Goal: Task Accomplishment & Management: Manage account settings

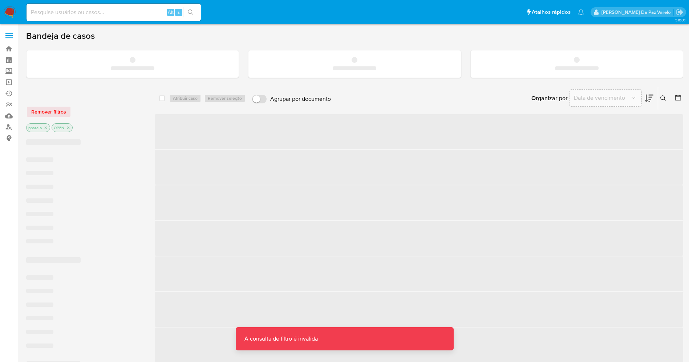
click at [110, 23] on nav "Pausado Ver notificaciones Alt s Atalhos rápidos Presiona las siguientes teclas…" at bounding box center [344, 12] width 689 height 24
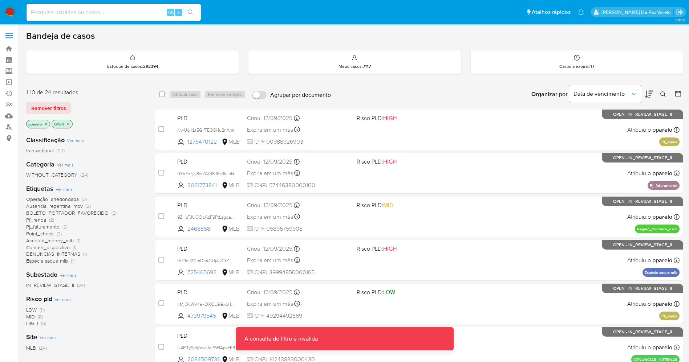
click at [114, 17] on div "Alt s" at bounding box center [114, 12] width 174 height 17
click at [115, 12] on input at bounding box center [114, 12] width 174 height 9
paste input "xsyNq6hDohndmS1VSyqT6RYI"
type input "xsyNq6hDohndmS1VSyqT6RYI"
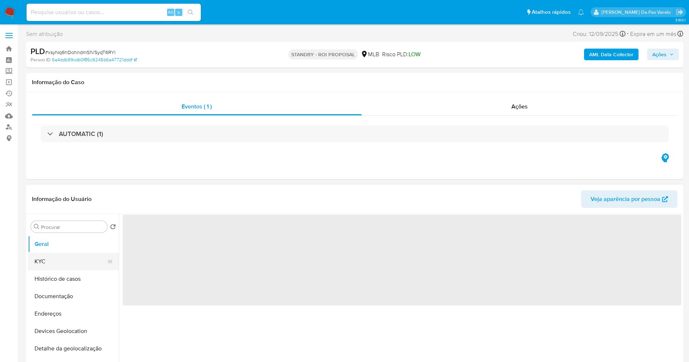
click at [56, 219] on button "Histórico de casos" at bounding box center [73, 278] width 91 height 17
select select "10"
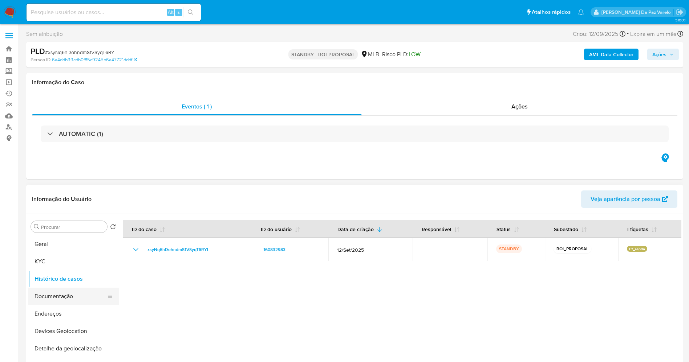
click at [59, 219] on button "Documentação" at bounding box center [70, 296] width 85 height 17
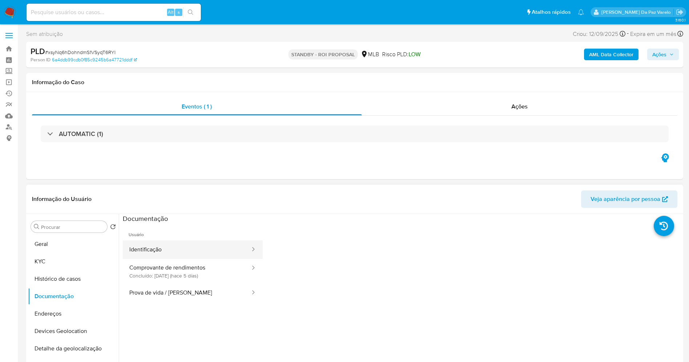
click at [159, 219] on button "Identificação" at bounding box center [187, 250] width 128 height 19
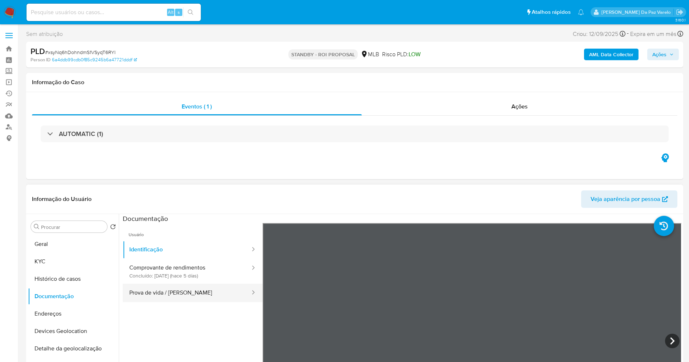
click at [186, 219] on button "Prova de vida / [PERSON_NAME]" at bounding box center [187, 293] width 128 height 19
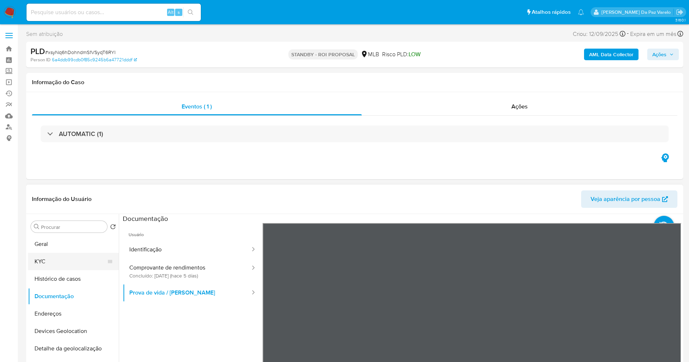
click at [64, 219] on button "KYC" at bounding box center [70, 261] width 85 height 17
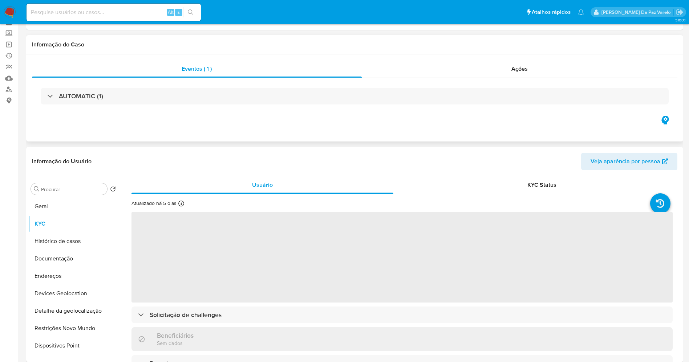
scroll to position [54, 0]
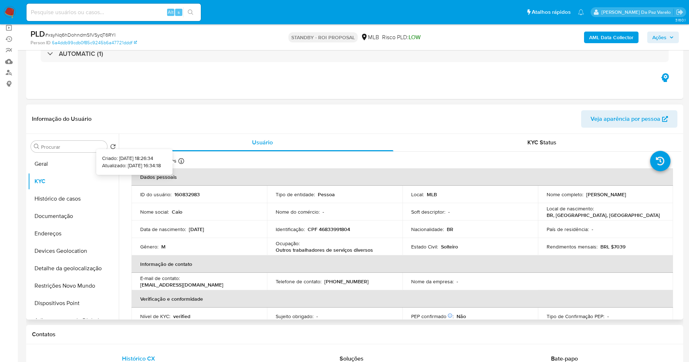
click at [179, 163] on icon at bounding box center [181, 161] width 6 height 6
click at [180, 161] on icon at bounding box center [181, 161] width 6 height 6
click at [178, 160] on div "Atualizado há 5 dias Criado: 11/03/2020 18:26:34 Atualizado: 18/09/2025 16:34:18" at bounding box center [168, 162] width 74 height 9
click at [180, 160] on icon at bounding box center [181, 161] width 6 height 6
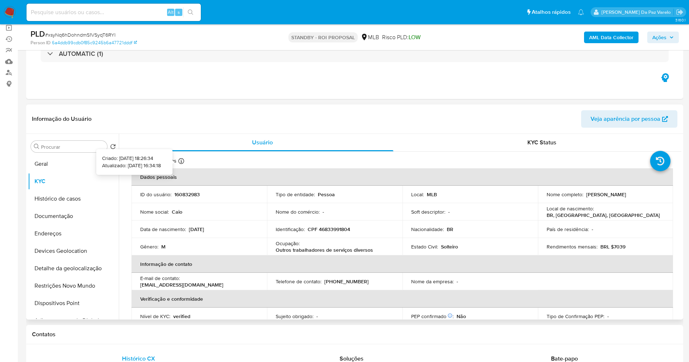
click at [180, 160] on icon at bounding box center [181, 161] width 6 height 6
click at [180, 161] on icon at bounding box center [181, 161] width 6 height 6
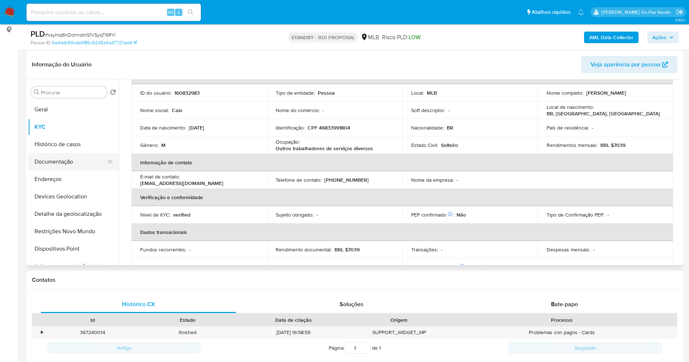
scroll to position [30, 0]
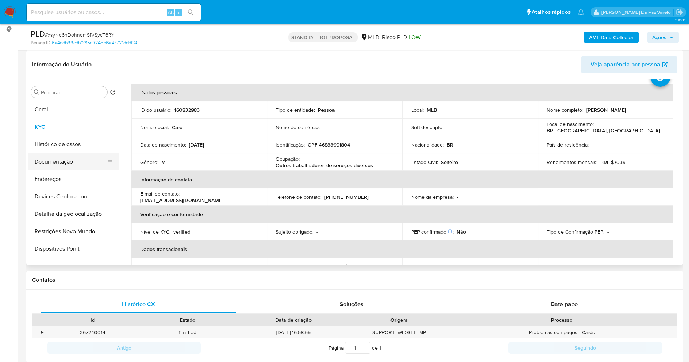
click at [65, 165] on button "Documentação" at bounding box center [70, 161] width 85 height 17
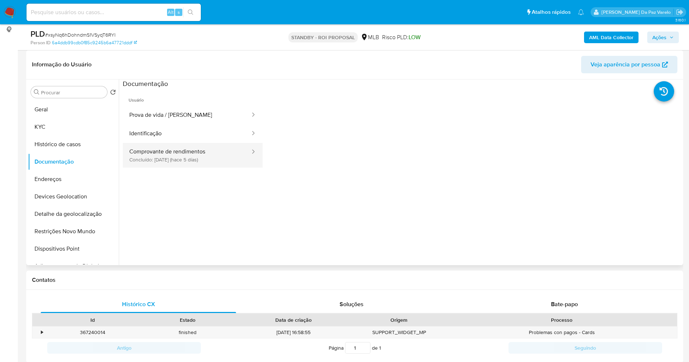
click at [186, 156] on button "Comprovante de rendimentos Concluído: 18/09/2025 (hace 5 días)" at bounding box center [187, 155] width 128 height 25
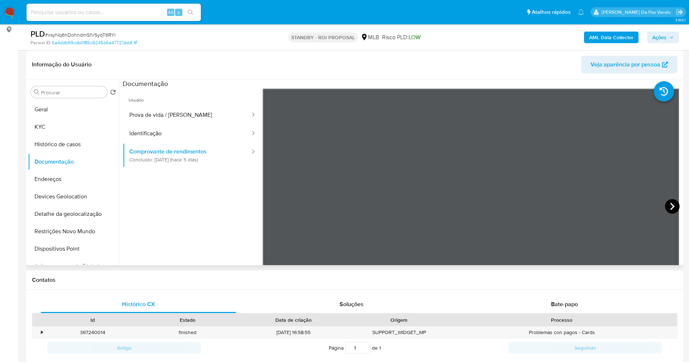
click at [422, 207] on icon at bounding box center [672, 206] width 15 height 15
click at [44, 124] on button "KYC" at bounding box center [70, 126] width 85 height 17
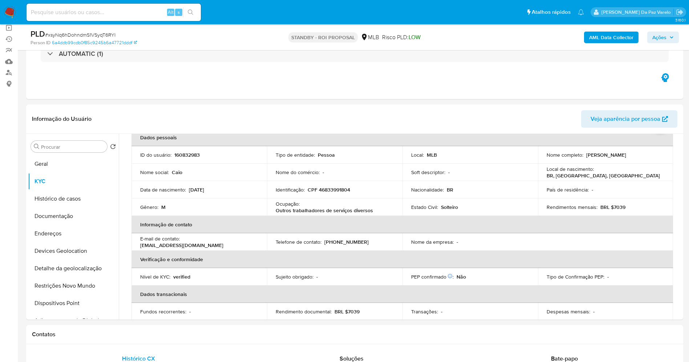
scroll to position [54, 0]
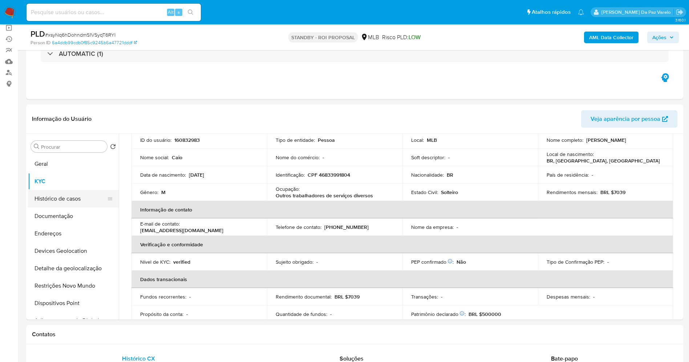
click at [66, 199] on button "Histórico de casos" at bounding box center [70, 198] width 85 height 17
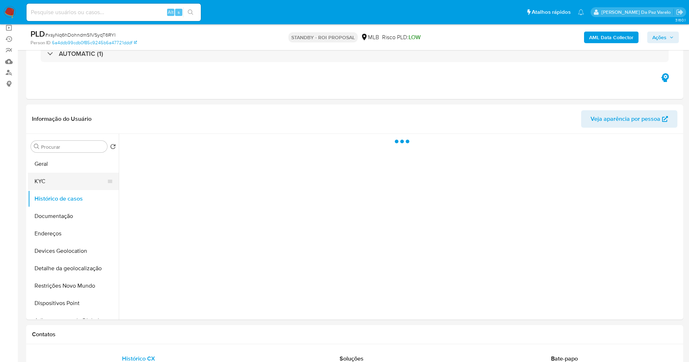
click at [63, 181] on button "KYC" at bounding box center [70, 181] width 85 height 17
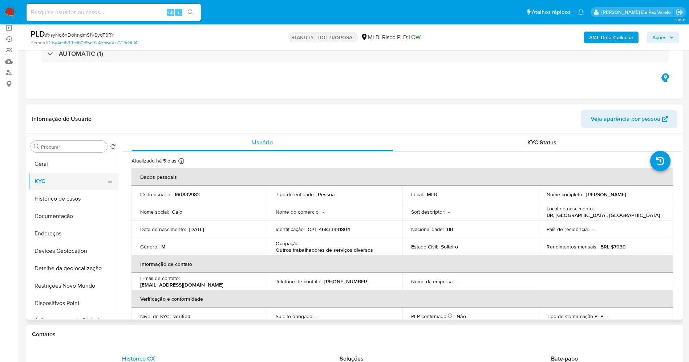
click at [68, 173] on button "KYC" at bounding box center [70, 181] width 85 height 17
click at [72, 168] on button "Geral" at bounding box center [70, 163] width 85 height 17
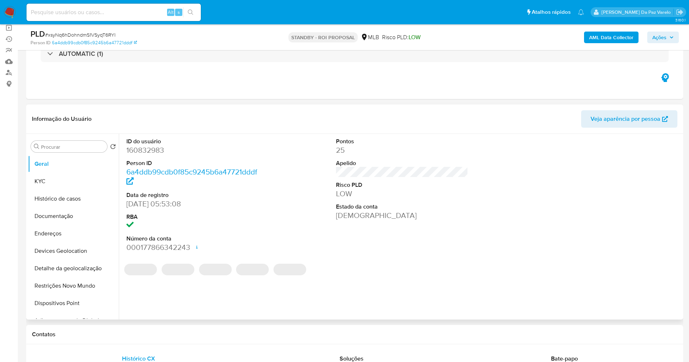
click at [130, 203] on dd "15/06/2014 05:53:08" at bounding box center [192, 204] width 133 height 10
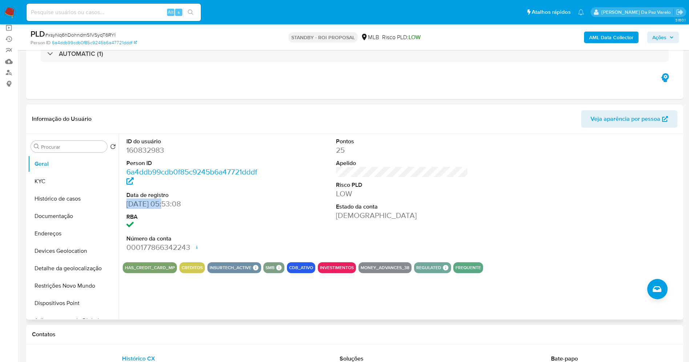
drag, startPoint x: 130, startPoint y: 203, endPoint x: 156, endPoint y: 206, distance: 26.0
click at [156, 206] on dd "15/06/2014 05:53:08" at bounding box center [192, 204] width 133 height 10
copy dd "15/06/2014"
click at [65, 181] on button "KYC" at bounding box center [70, 181] width 85 height 17
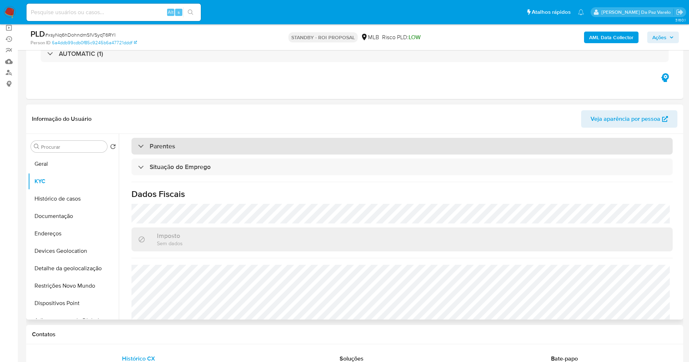
scroll to position [302, 0]
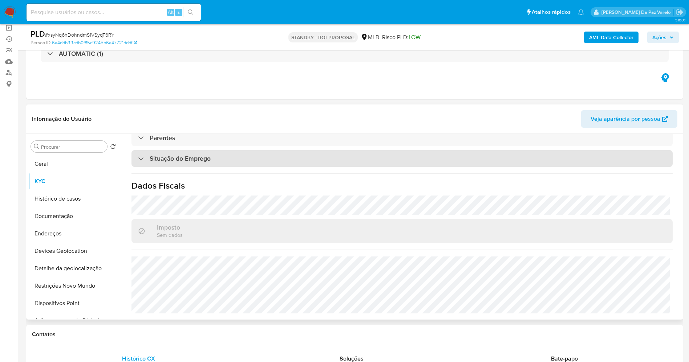
click at [188, 161] on h3 "Situação do Emprego" at bounding box center [180, 159] width 61 height 8
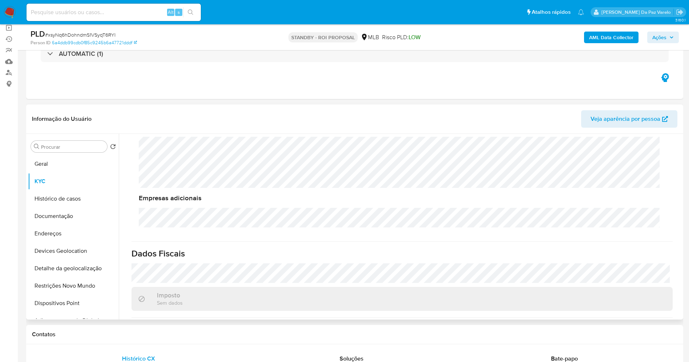
scroll to position [408, 0]
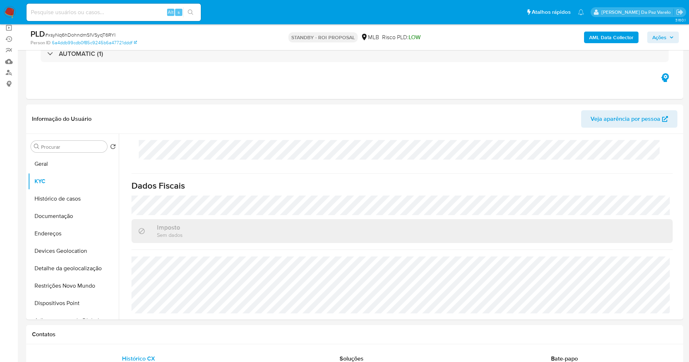
click at [13, 8] on img at bounding box center [10, 12] width 12 height 12
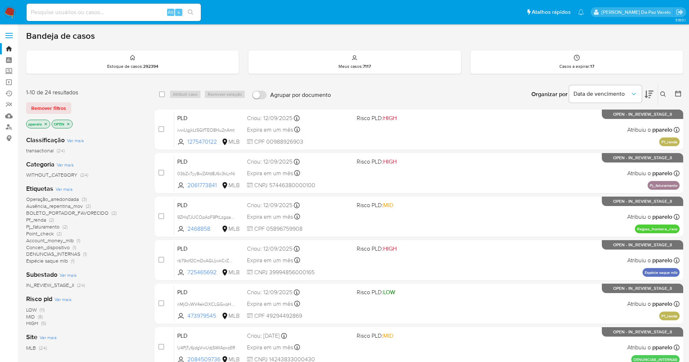
click at [662, 95] on icon at bounding box center [662, 93] width 5 height 5
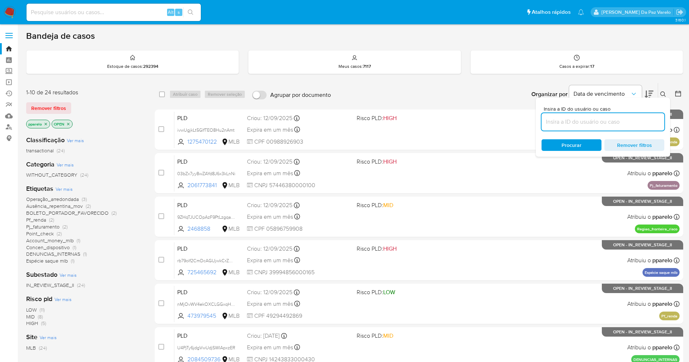
click at [605, 118] on input at bounding box center [602, 121] width 123 height 9
type input "xsyNq6hDohndmS1VSyqT6RYI"
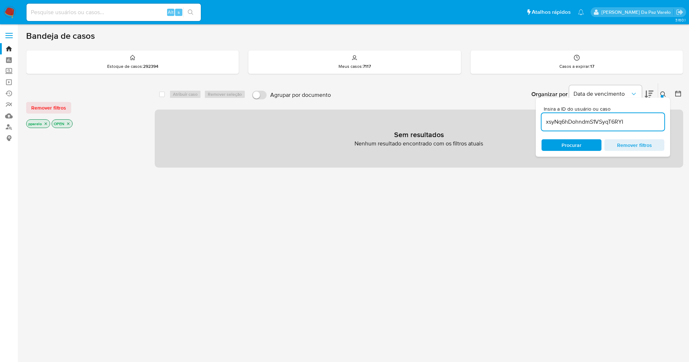
click at [43, 122] on p "pparelo" at bounding box center [38, 124] width 23 height 8
click at [47, 122] on icon "close-filter" at bounding box center [46, 124] width 4 height 4
click at [41, 123] on icon "close-filter" at bounding box center [43, 124] width 4 height 4
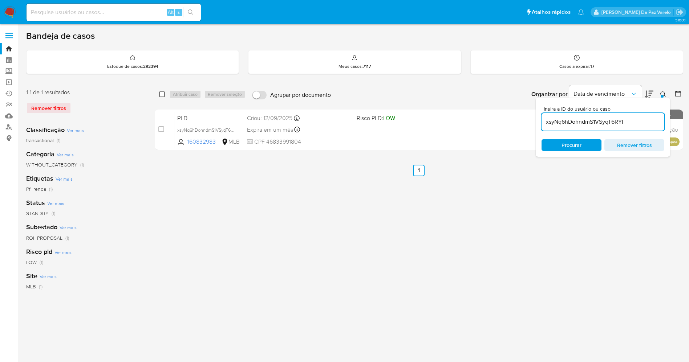
click at [163, 95] on input "checkbox" at bounding box center [162, 94] width 6 height 6
checkbox input "true"
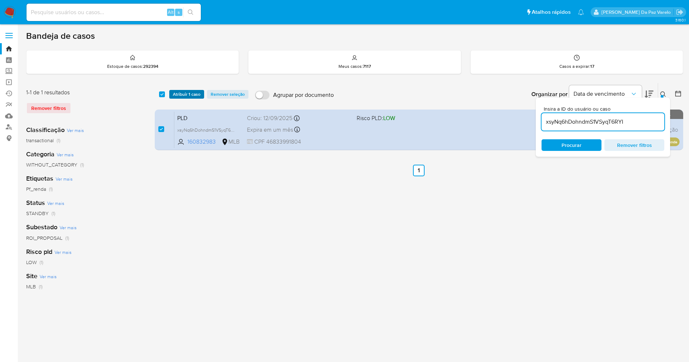
click at [183, 93] on span "Atribuir 1 caso" at bounding box center [187, 94] width 28 height 7
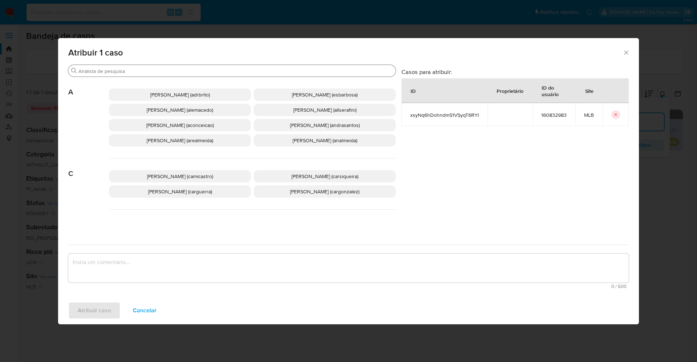
click at [198, 71] on input "Buscar" at bounding box center [235, 71] width 314 height 7
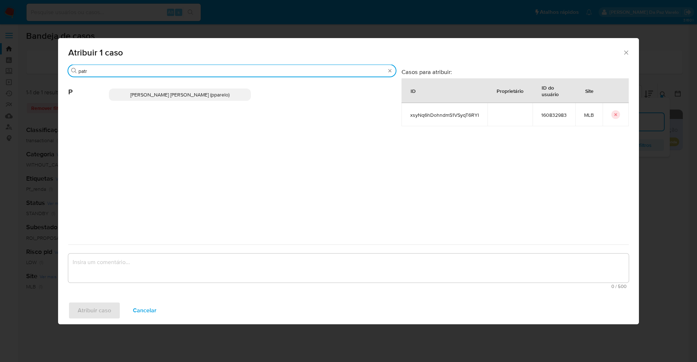
type input "patr"
click at [193, 97] on span "[PERSON_NAME] [PERSON_NAME] (pparelo)" at bounding box center [179, 94] width 99 height 7
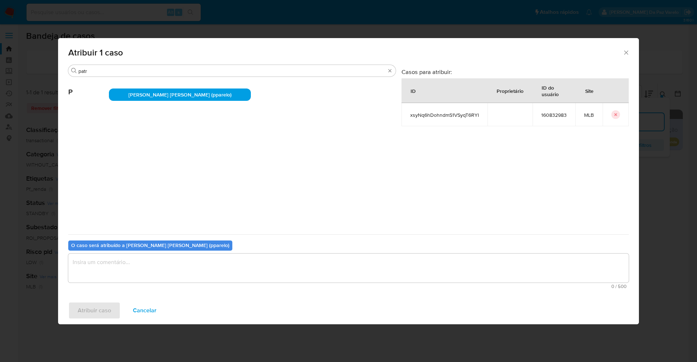
click at [224, 267] on textarea "assign-modal" at bounding box center [348, 268] width 561 height 29
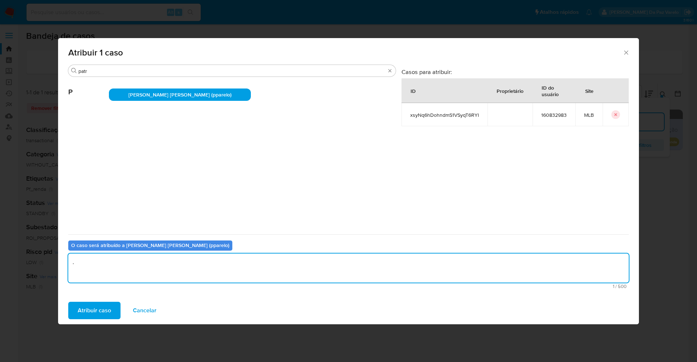
type textarea "."
click at [113, 301] on div "Atribuir caso Cancelar" at bounding box center [348, 311] width 581 height 28
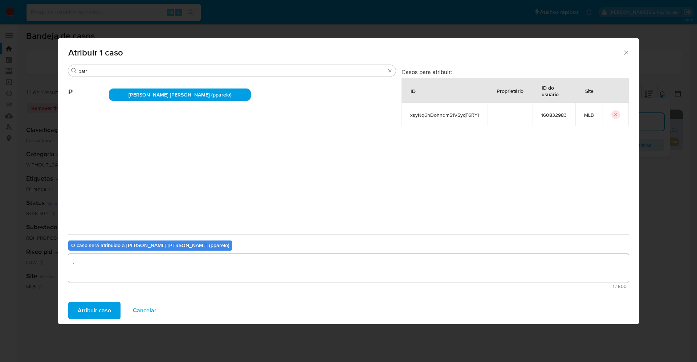
click at [110, 303] on span "Atribuir caso" at bounding box center [94, 311] width 33 height 16
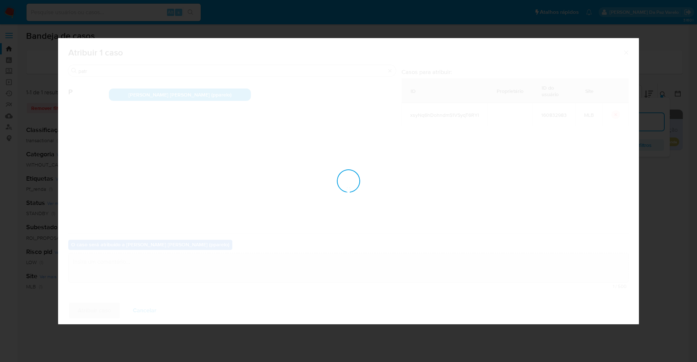
checkbox input "false"
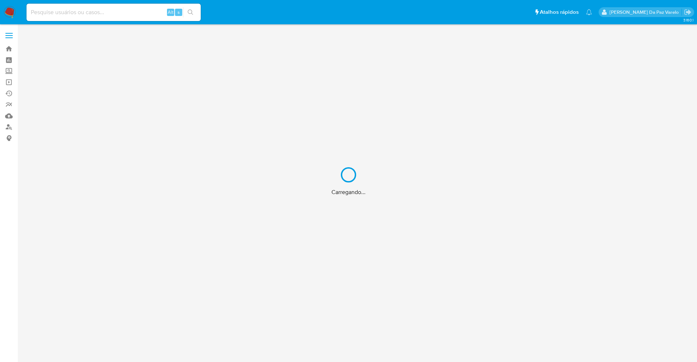
click at [147, 8] on div "Carregando..." at bounding box center [348, 181] width 697 height 362
click at [144, 11] on div "Carregando..." at bounding box center [348, 181] width 697 height 362
click at [143, 13] on div "Carregando..." at bounding box center [348, 181] width 697 height 362
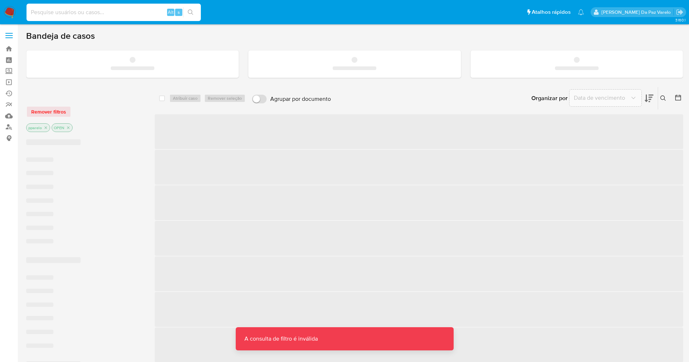
click at [142, 13] on input at bounding box center [114, 12] width 174 height 9
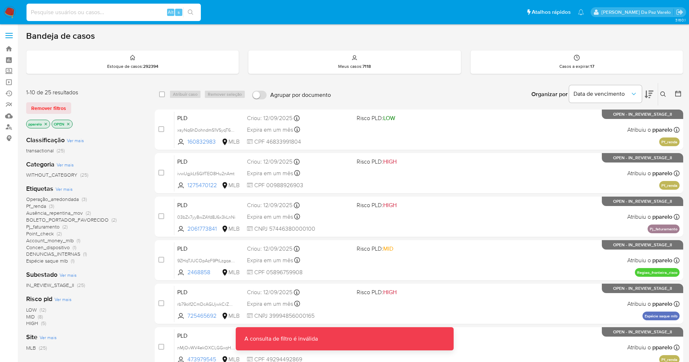
paste input "tpqSTCq6AYgtnCiQDceoRinB"
type input "tpqSTCq6AYgtnCiQDceoRinB"
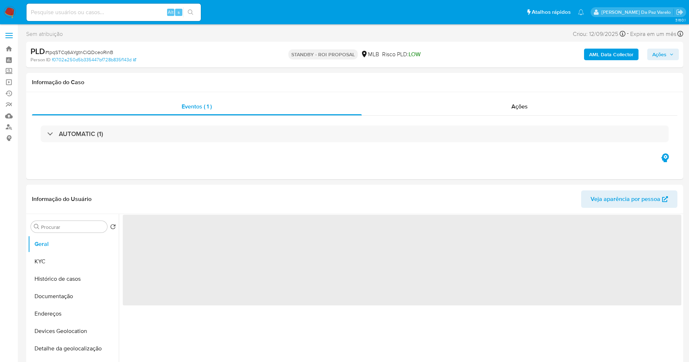
select select "10"
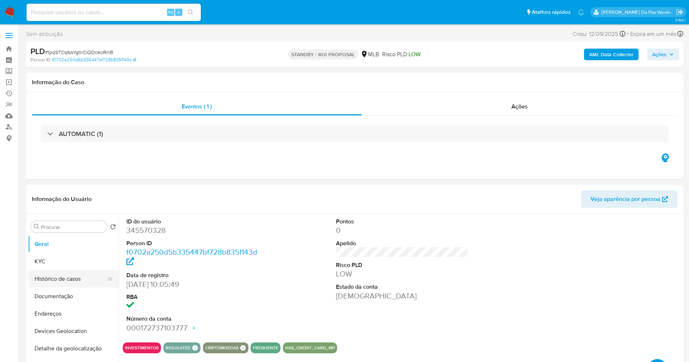
click at [71, 280] on button "Histórico de casos" at bounding box center [70, 278] width 85 height 17
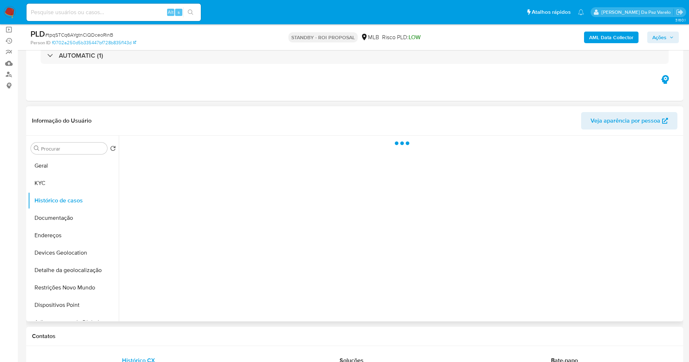
scroll to position [54, 0]
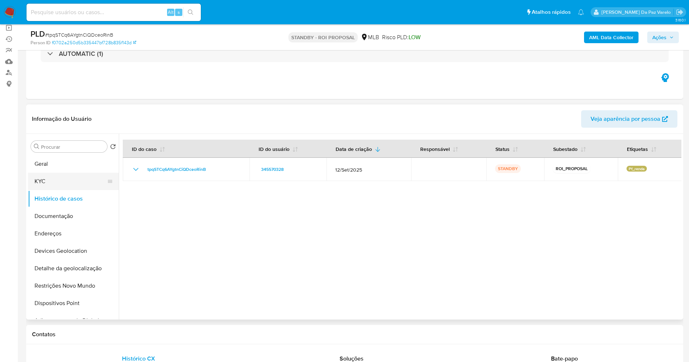
click at [42, 184] on button "KYC" at bounding box center [70, 181] width 85 height 17
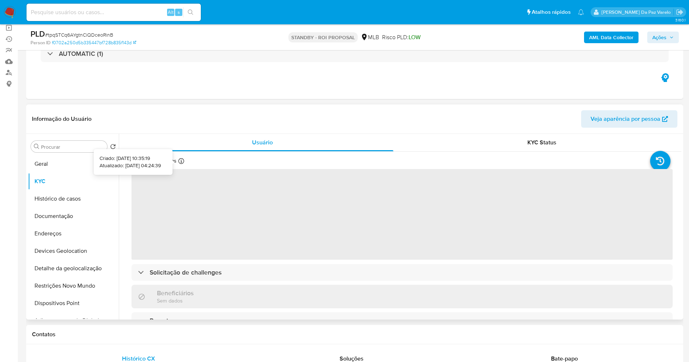
click at [182, 163] on icon at bounding box center [181, 161] width 6 height 6
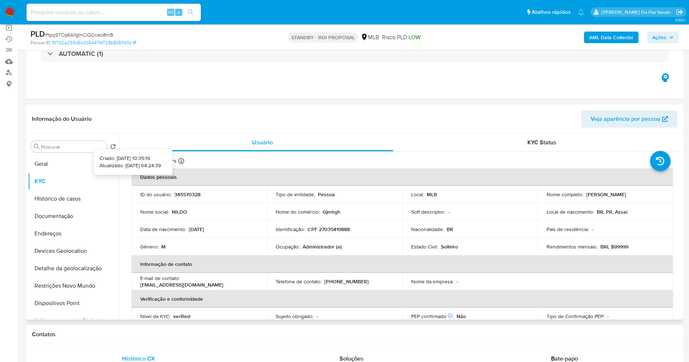
click at [180, 163] on icon at bounding box center [181, 161] width 6 height 6
click at [74, 216] on button "Documentação" at bounding box center [70, 216] width 85 height 17
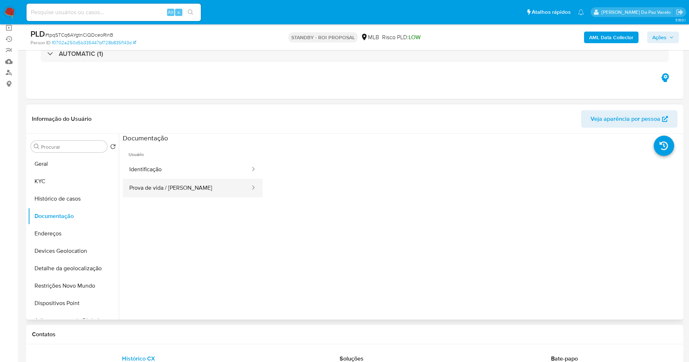
click at [179, 190] on button "Prova de vida / Selfie" at bounding box center [187, 188] width 128 height 19
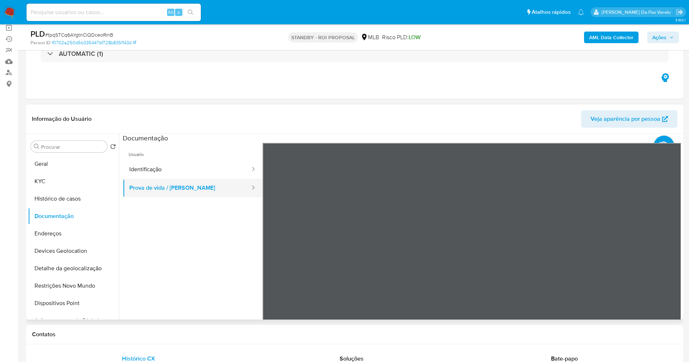
click at [142, 194] on button "Prova de vida / Selfie" at bounding box center [187, 188] width 128 height 19
click at [167, 165] on button "Identificação" at bounding box center [187, 169] width 128 height 19
click at [69, 188] on button "KYC" at bounding box center [70, 181] width 85 height 17
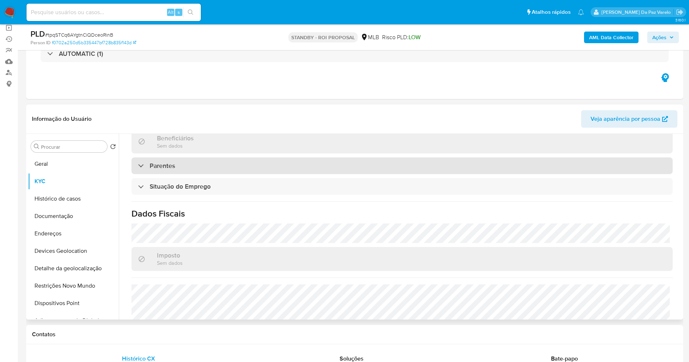
scroll to position [302, 0]
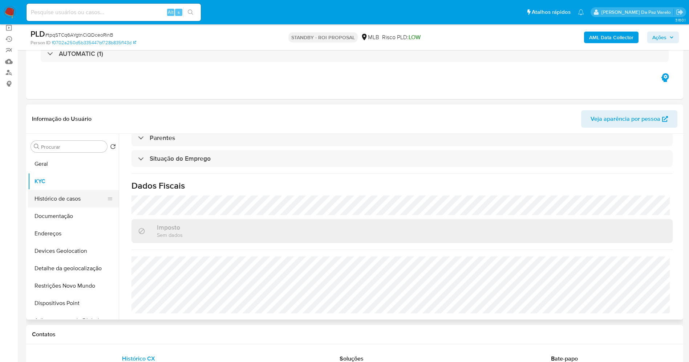
click at [70, 199] on button "Histórico de casos" at bounding box center [70, 198] width 85 height 17
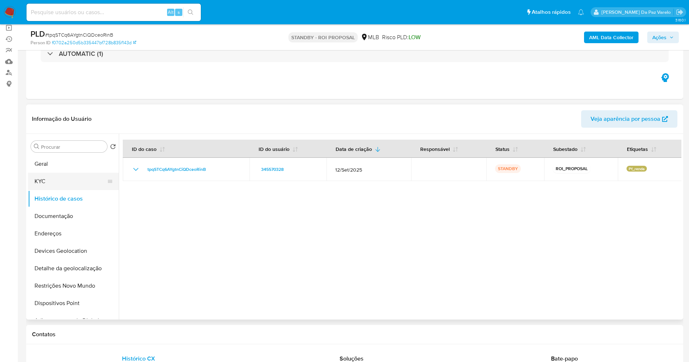
click at [50, 182] on button "KYC" at bounding box center [70, 181] width 85 height 17
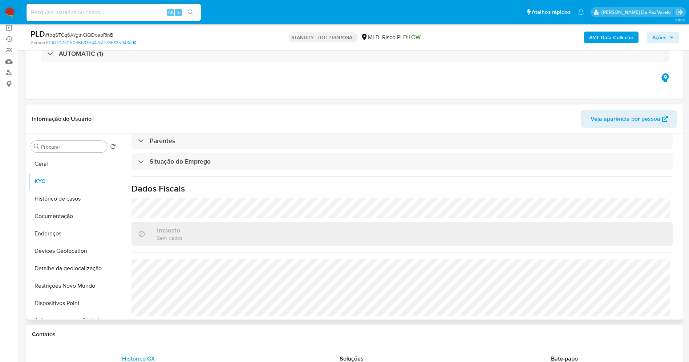
scroll to position [302, 0]
drag, startPoint x: 52, startPoint y: 167, endPoint x: 90, endPoint y: 160, distance: 38.2
click at [53, 167] on button "Geral" at bounding box center [70, 163] width 85 height 17
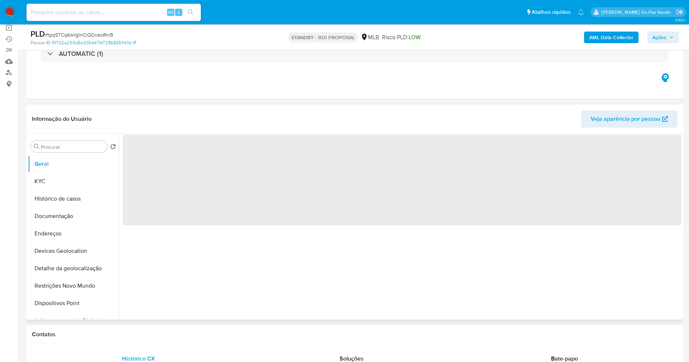
scroll to position [0, 0]
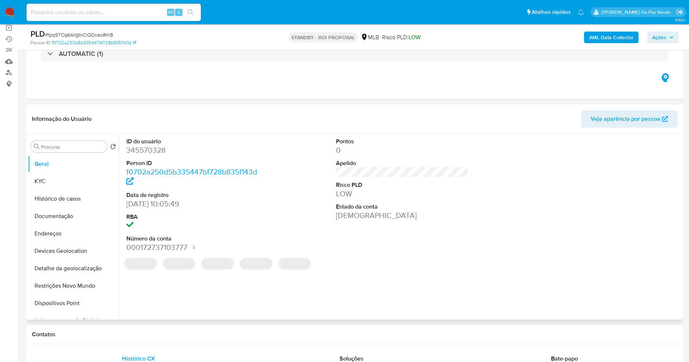
click at [130, 202] on dd "13/12/2019 10:05:49" at bounding box center [192, 204] width 133 height 10
drag, startPoint x: 130, startPoint y: 202, endPoint x: 156, endPoint y: 204, distance: 25.8
click at [156, 204] on dd "13/12/2019 10:05:49" at bounding box center [192, 204] width 133 height 10
copy dd "13/12/2019"
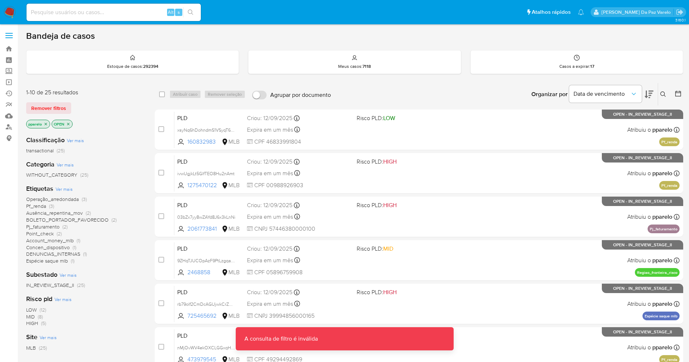
click at [142, 11] on input at bounding box center [114, 12] width 174 height 9
paste input "qjzo2PDcTA2J1a1L6pacw425"
type input "qjzo2PDcTA2J1a1L6pacw425"
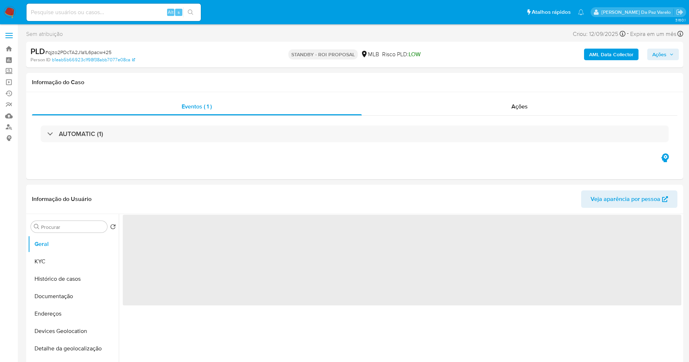
select select "10"
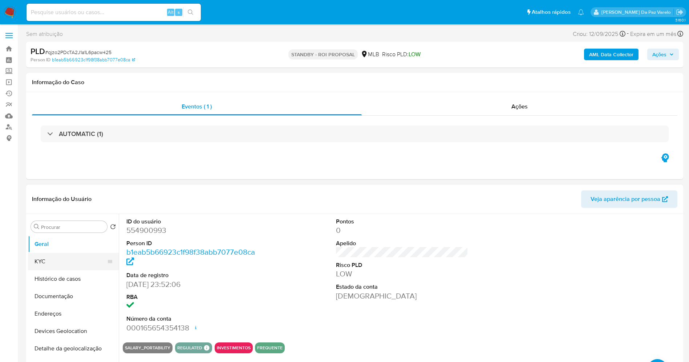
click at [59, 257] on button "KYC" at bounding box center [70, 261] width 85 height 17
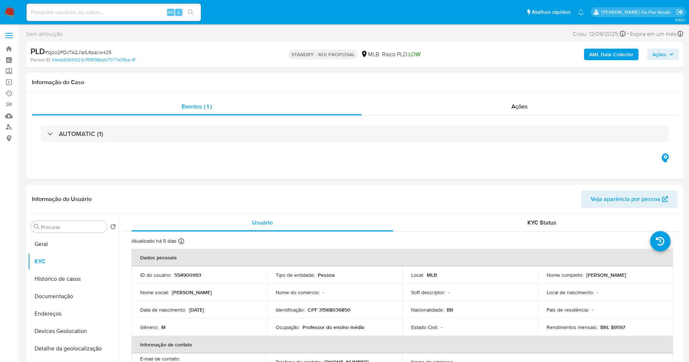
scroll to position [54, 0]
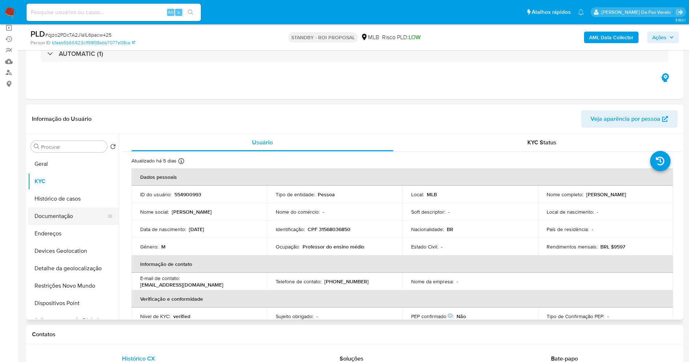
click at [71, 215] on button "Documentação" at bounding box center [70, 216] width 85 height 17
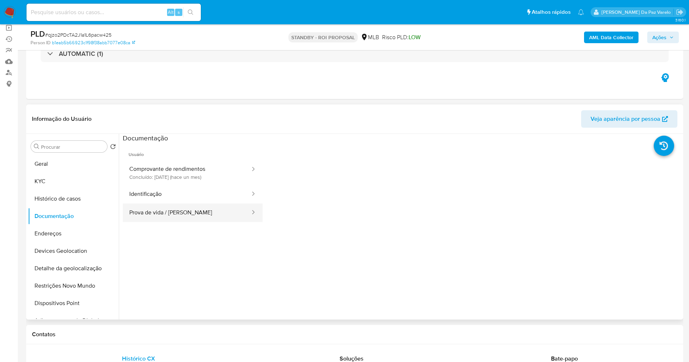
click at [191, 217] on button "Prova de vida / [PERSON_NAME]" at bounding box center [187, 213] width 128 height 19
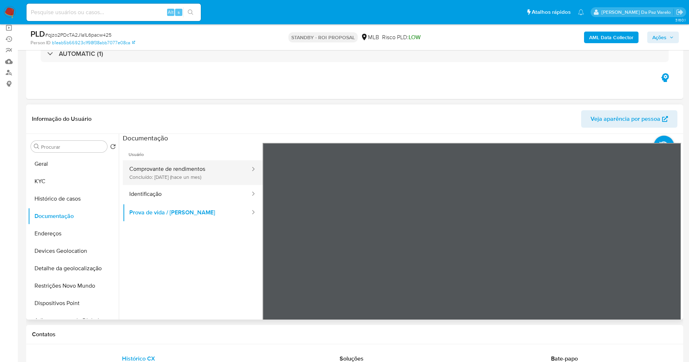
click at [192, 176] on button "Comprovante de rendimentos Concluído: 24/08/2025 (hace un mes)" at bounding box center [187, 172] width 128 height 25
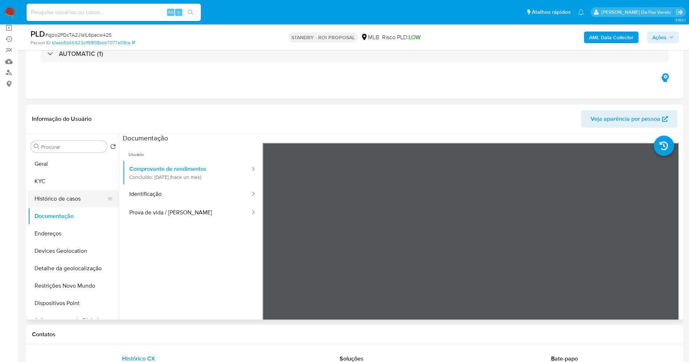
click at [59, 198] on button "Histórico de casos" at bounding box center [70, 198] width 85 height 17
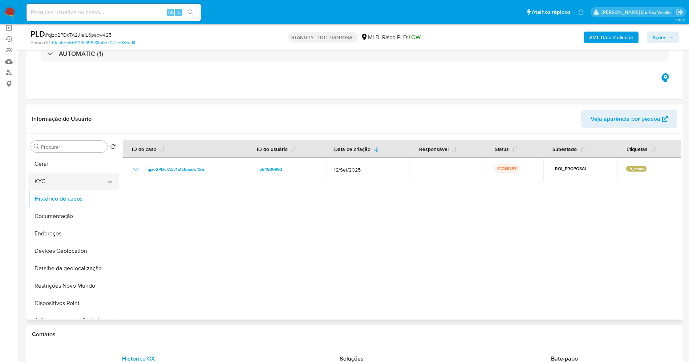
click at [55, 178] on button "KYC" at bounding box center [70, 181] width 85 height 17
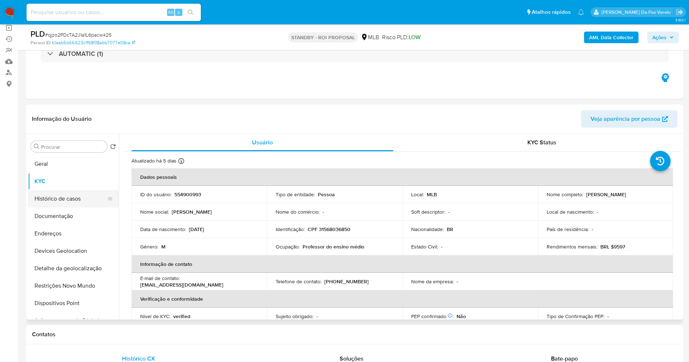
click at [69, 199] on button "Histórico de casos" at bounding box center [70, 198] width 85 height 17
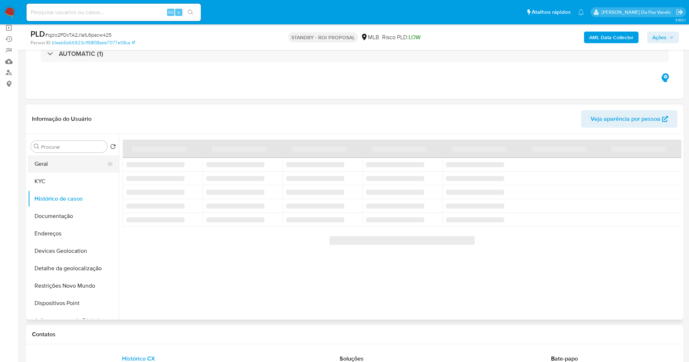
click at [54, 161] on button "Geral" at bounding box center [70, 163] width 85 height 17
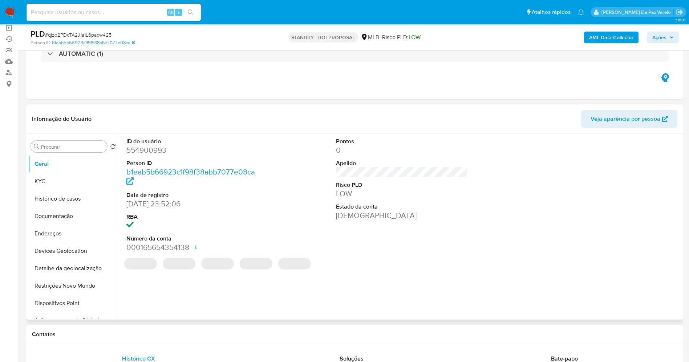
click at [131, 201] on dd "25/04/2020 23:52:06" at bounding box center [192, 204] width 133 height 10
drag, startPoint x: 131, startPoint y: 201, endPoint x: 156, endPoint y: 203, distance: 25.5
click at [156, 203] on dd "25/04/2020 23:52:06" at bounding box center [192, 204] width 133 height 10
copy dd "25/04/2020"
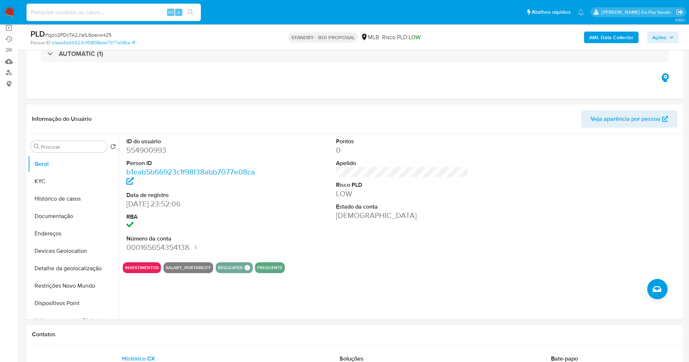
click at [158, 12] on input at bounding box center [114, 12] width 174 height 9
paste input "DxjlyQ09iz6QvhYpDh5quT7q"
type input "DxjlyQ09iz6QvhYpDh5quT7q"
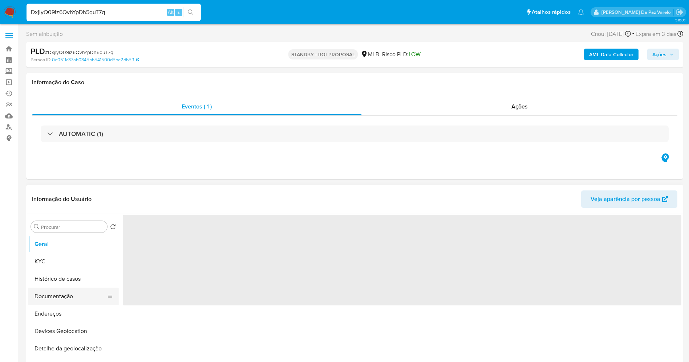
select select "10"
click at [68, 296] on button "Documentação" at bounding box center [70, 296] width 85 height 17
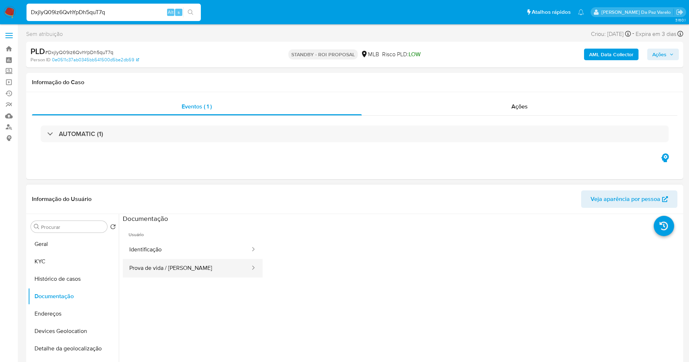
click at [162, 263] on button "Prova de vida / [PERSON_NAME]" at bounding box center [187, 268] width 128 height 19
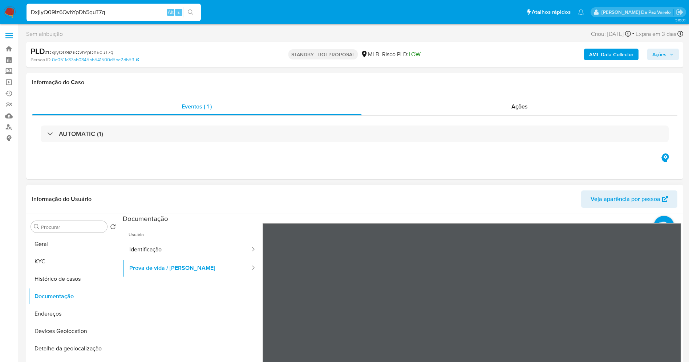
click at [196, 237] on span "Usuário" at bounding box center [193, 231] width 140 height 17
click at [176, 246] on button "Identificação" at bounding box center [187, 250] width 128 height 19
click at [54, 252] on button "Geral" at bounding box center [70, 244] width 85 height 17
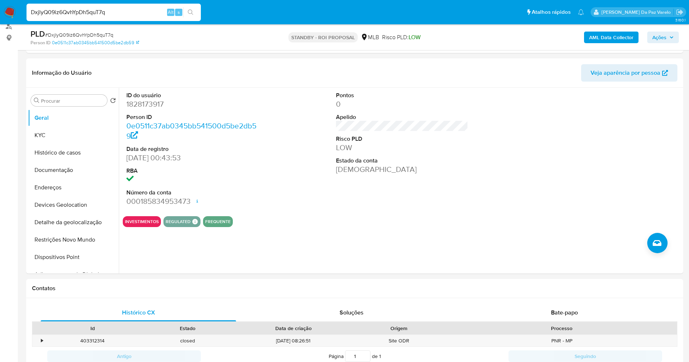
scroll to position [109, 0]
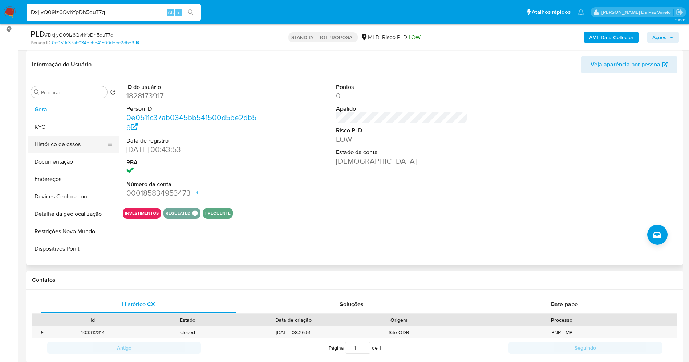
click at [64, 144] on button "Histórico de casos" at bounding box center [70, 144] width 85 height 17
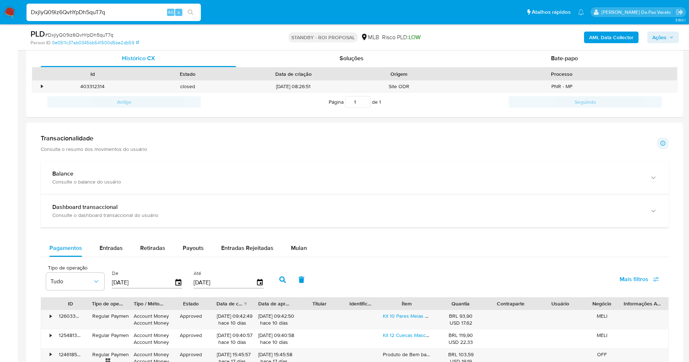
scroll to position [0, 0]
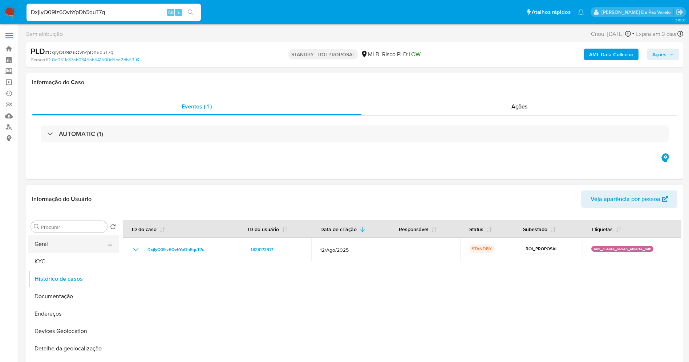
click at [64, 248] on button "Geral" at bounding box center [70, 244] width 85 height 17
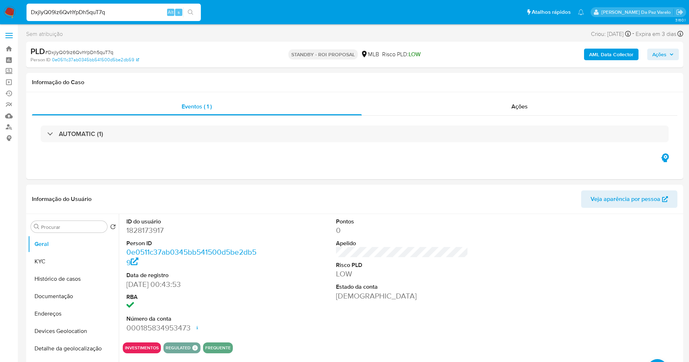
click at [238, 36] on div "Sem atribuição Asignado el: 20/08/2025 16:39:46 Criou: 12/08/2025 Criou: 12/08/…" at bounding box center [354, 35] width 657 height 13
click at [148, 8] on input "DxjlyQ09iz6QvhYpDh5quT7q" at bounding box center [114, 12] width 174 height 9
paste input "BP8S4M8jj3gjWfT9KrU3OSgQ"
type input "BP8S4M8jj3gjWfT9KrU3OSgQ"
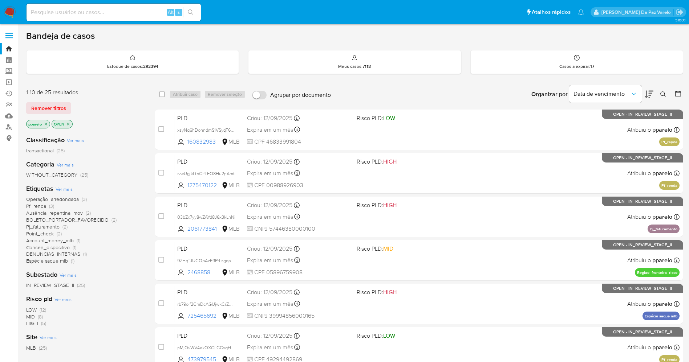
click at [664, 95] on icon at bounding box center [662, 93] width 5 height 5
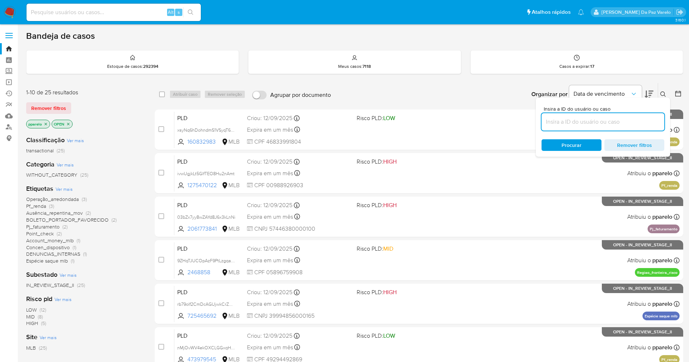
click at [602, 124] on input at bounding box center [602, 121] width 123 height 9
type input "BP8S4M8jj3gjWfT9KrU3OSgQ"
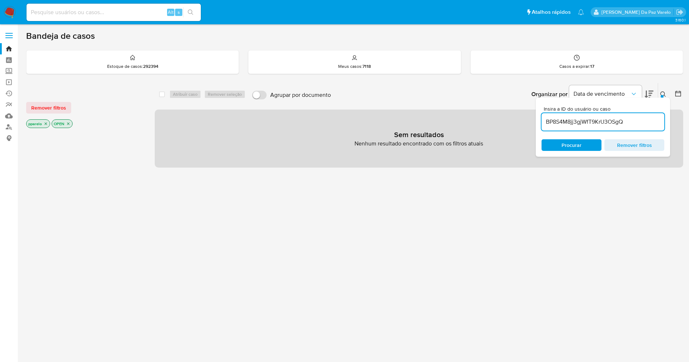
click at [44, 123] on icon "close-filter" at bounding box center [46, 124] width 4 height 4
click at [44, 123] on icon "close-filter" at bounding box center [43, 124] width 4 height 4
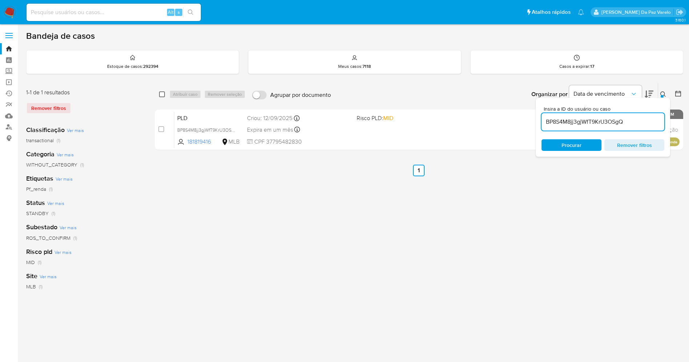
click at [163, 91] on input "checkbox" at bounding box center [162, 94] width 6 height 6
checkbox input "true"
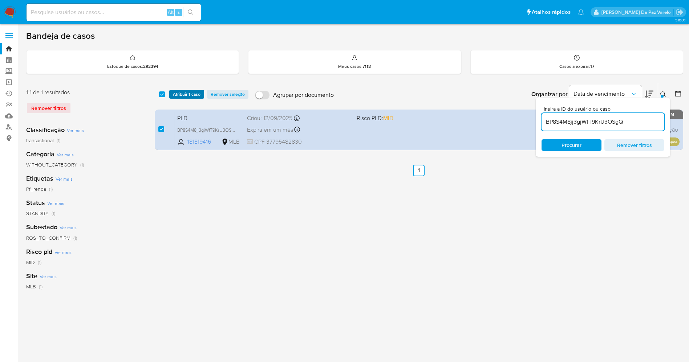
click at [188, 94] on span "Atribuir 1 caso" at bounding box center [187, 94] width 28 height 7
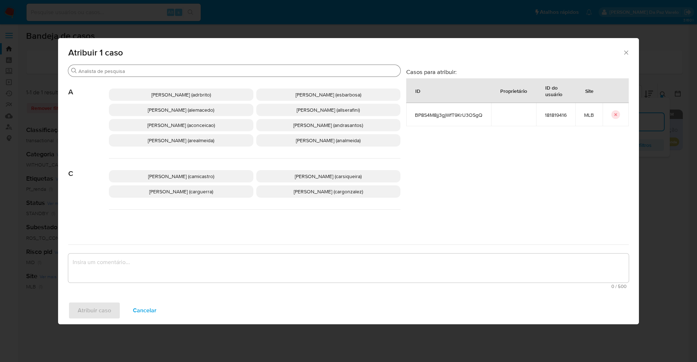
click at [213, 73] on input "Buscar" at bounding box center [237, 71] width 319 height 7
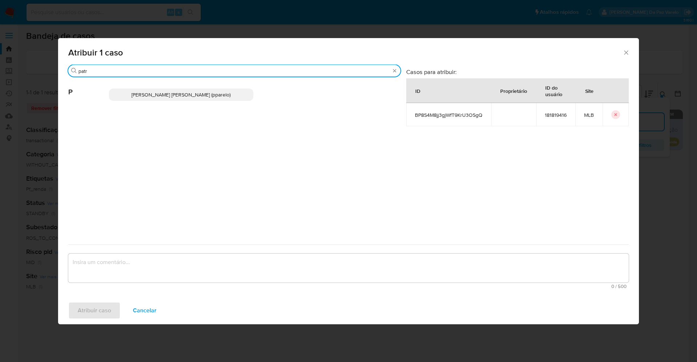
type input "patr"
click at [211, 99] on p "[PERSON_NAME] [PERSON_NAME] (pparelo)" at bounding box center [181, 95] width 145 height 12
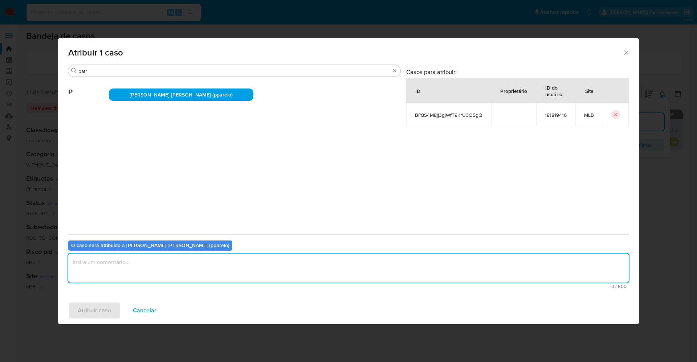
click at [212, 262] on textarea "assign-modal" at bounding box center [348, 268] width 561 height 29
type textarea "."
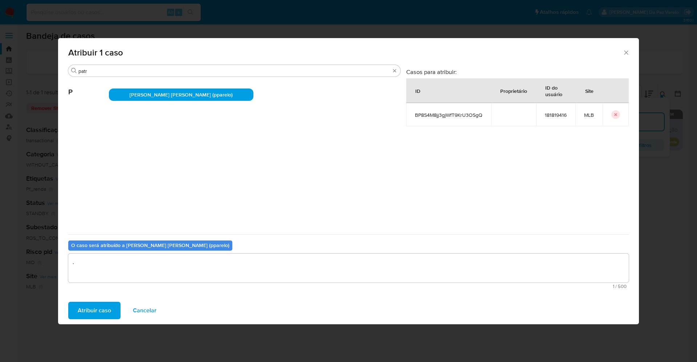
click at [118, 305] on button "Atribuir caso" at bounding box center [94, 310] width 52 height 17
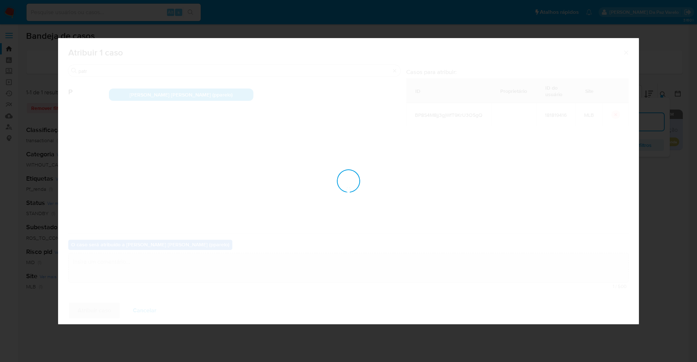
checkbox input "false"
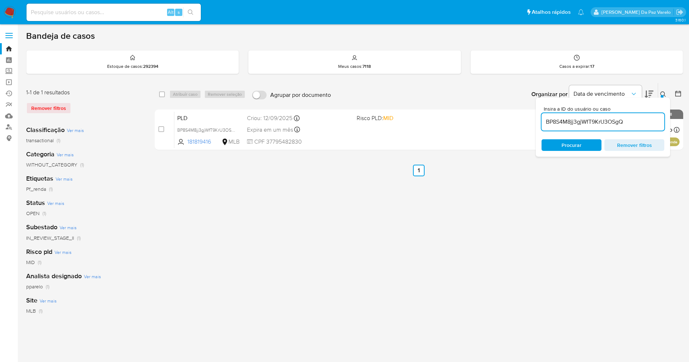
click at [167, 9] on div "Alt" at bounding box center [170, 12] width 7 height 7
click at [166, 9] on input at bounding box center [114, 12] width 174 height 9
paste input "BP8S4M8jj3gjWfT9KrU3OSgQ"
type input "BP8S4M8jj3gjWfT9KrU3OSgQ"
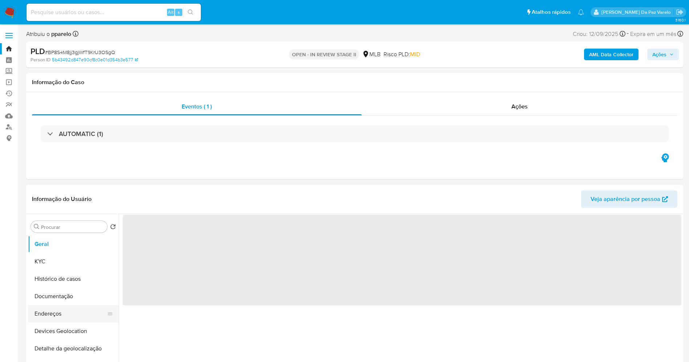
click at [59, 305] on button "Endereços" at bounding box center [70, 313] width 85 height 17
select select "10"
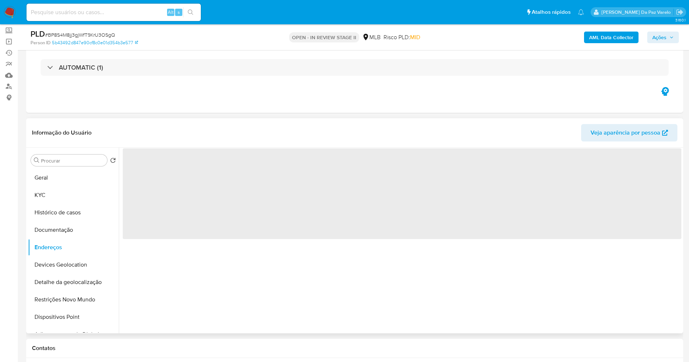
scroll to position [109, 0]
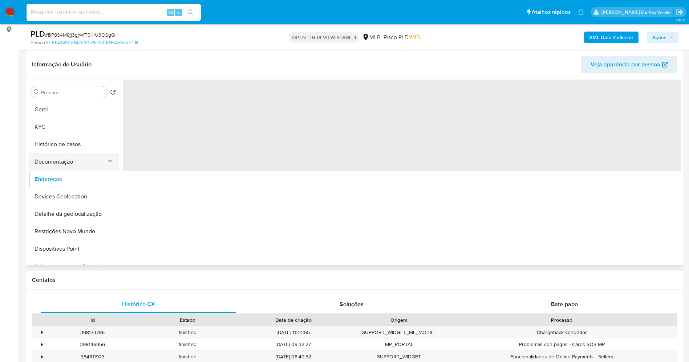
click at [72, 159] on button "Documentação" at bounding box center [70, 161] width 85 height 17
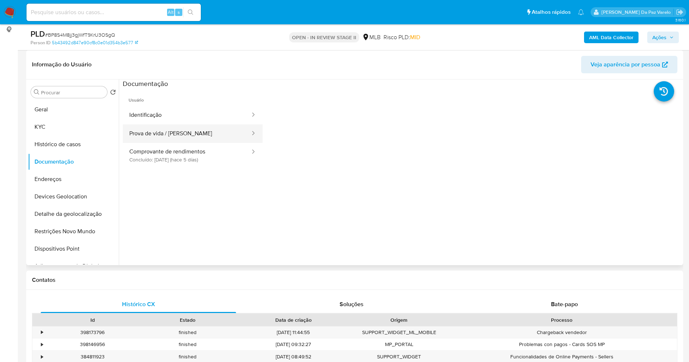
click at [188, 132] on button "Prova de vida / [PERSON_NAME]" at bounding box center [187, 134] width 128 height 19
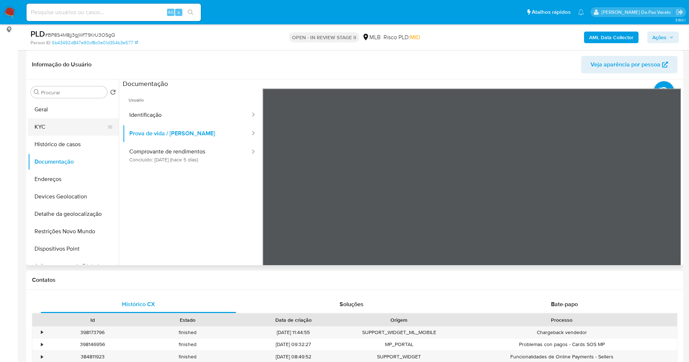
click at [46, 127] on button "KYC" at bounding box center [70, 126] width 85 height 17
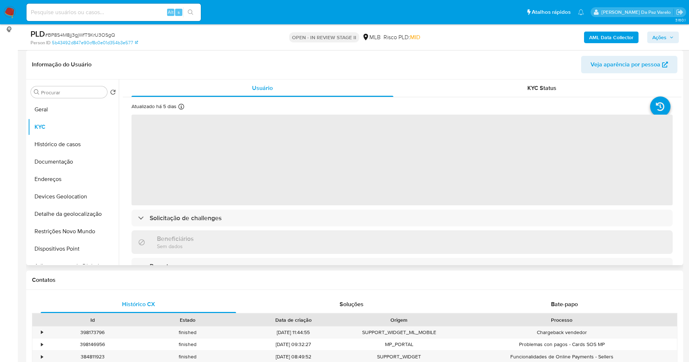
click at [181, 106] on icon at bounding box center [181, 107] width 6 height 6
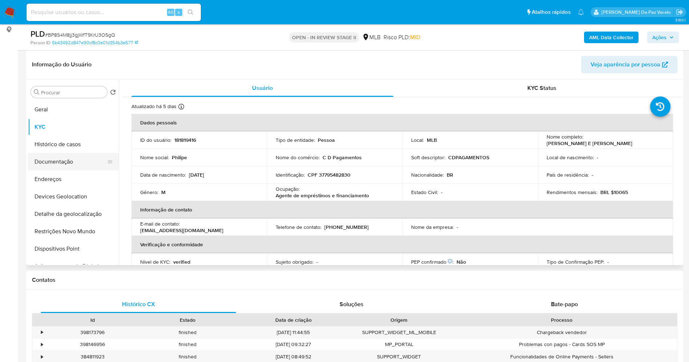
click at [65, 155] on button "Documentação" at bounding box center [70, 161] width 85 height 17
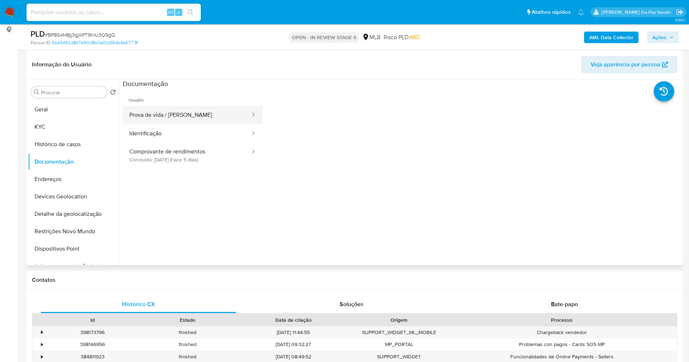
click at [183, 116] on button "Prova de vida / Selfie" at bounding box center [187, 115] width 128 height 19
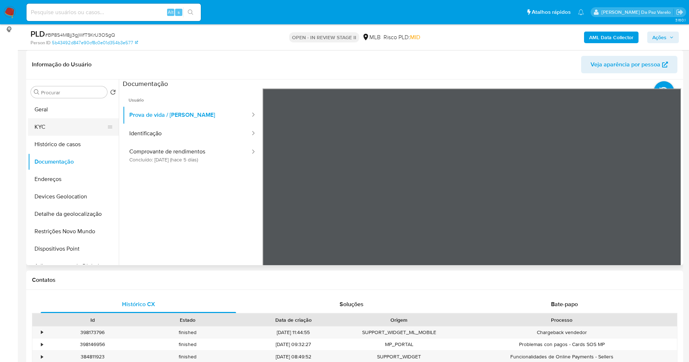
click at [56, 135] on button "KYC" at bounding box center [70, 126] width 85 height 17
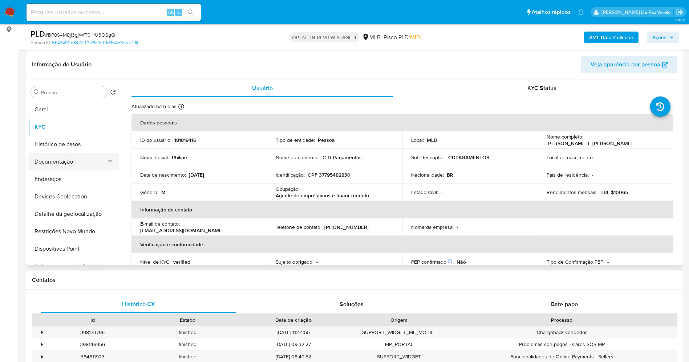
click at [52, 160] on button "Documentação" at bounding box center [70, 161] width 85 height 17
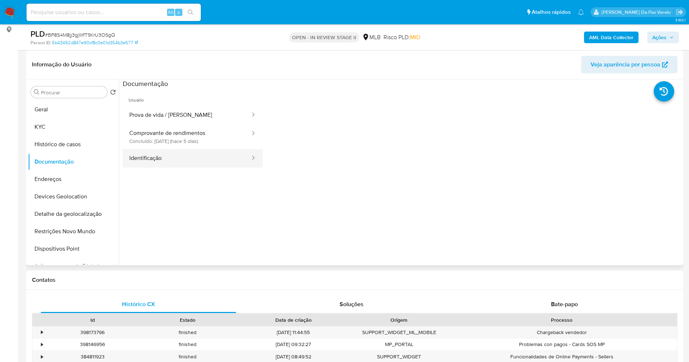
click at [168, 156] on button "Identificação" at bounding box center [187, 158] width 128 height 19
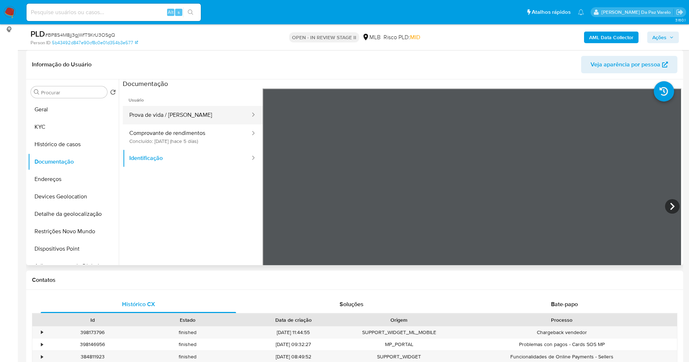
click at [182, 112] on button "Prova de vida / Selfie" at bounding box center [187, 115] width 128 height 19
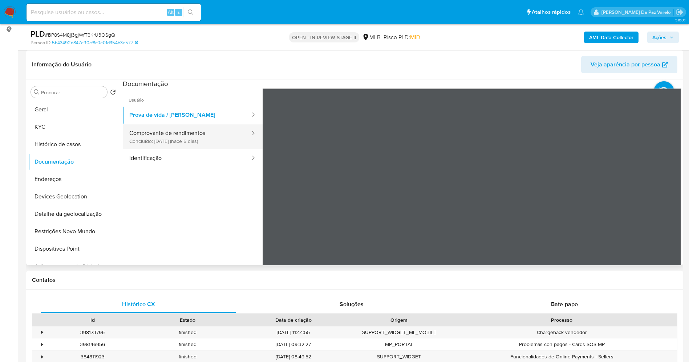
click at [200, 141] on button "Comprovante de rendimentos Concluído: 18/09/2025 (hace 5 días)" at bounding box center [187, 137] width 128 height 25
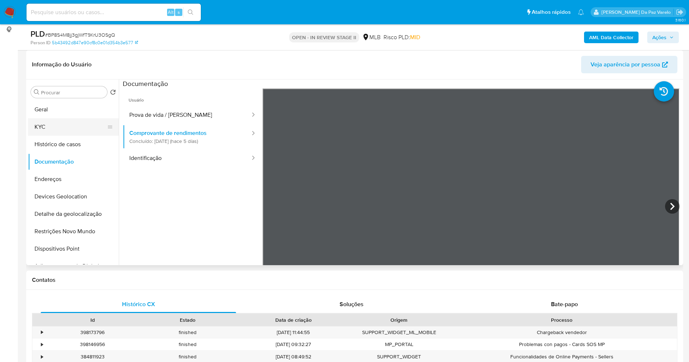
click at [52, 128] on button "KYC" at bounding box center [70, 126] width 85 height 17
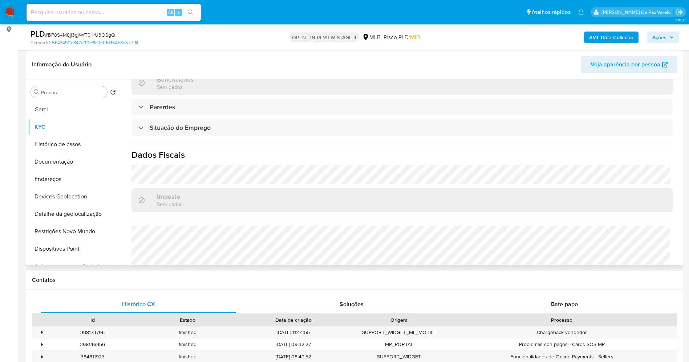
scroll to position [302, 0]
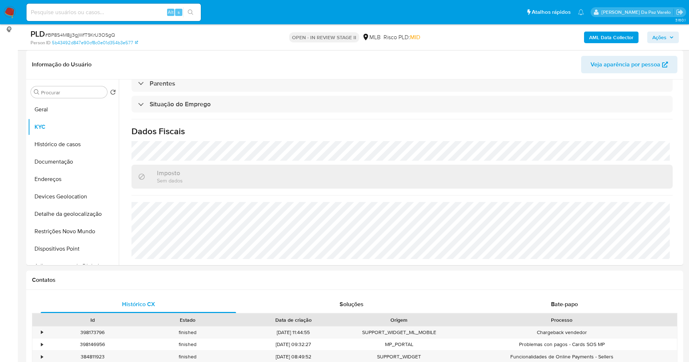
click at [122, 15] on input at bounding box center [114, 12] width 174 height 9
paste input "2EjOhXJ6lQ33jUuHyyig2rH4"
type input "2EjOhXJ6lQ33jUuHyyig2rH4"
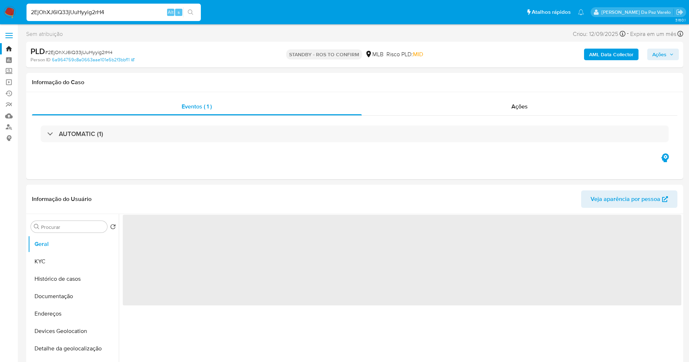
click at [8, 7] on img at bounding box center [10, 12] width 12 height 12
select select "10"
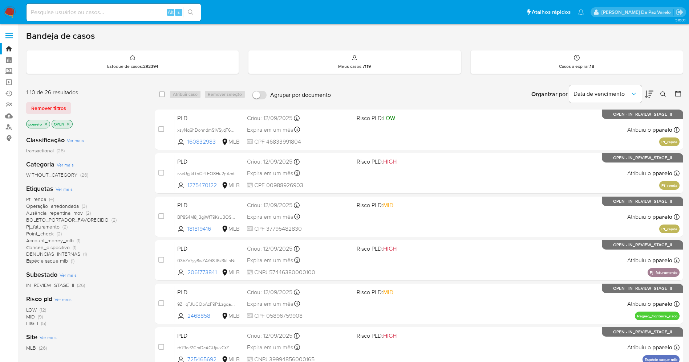
click at [667, 92] on button at bounding box center [664, 94] width 12 height 9
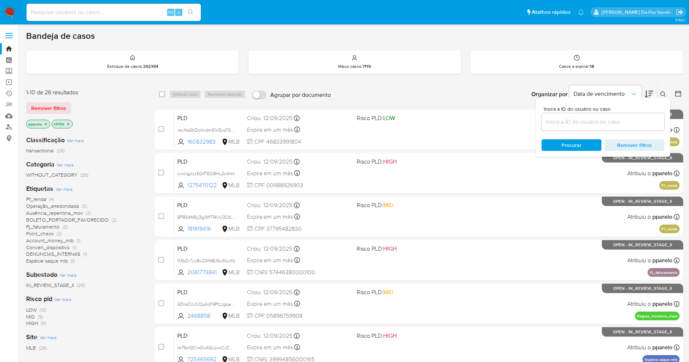
click at [625, 113] on div at bounding box center [602, 121] width 123 height 17
click at [620, 122] on input at bounding box center [602, 121] width 123 height 9
paste input "2EjOhXJ6lQ33jUuHyyig2rH4"
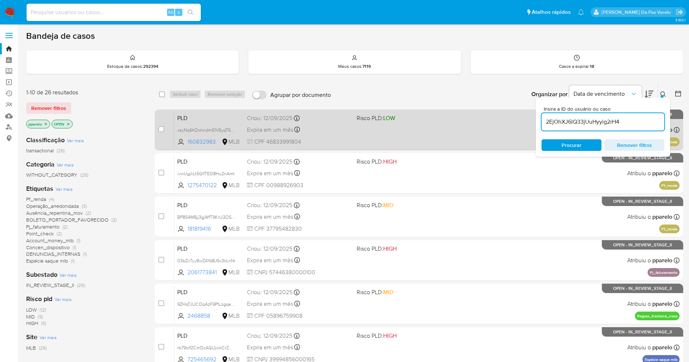
type input "2EjOhXJ6lQ33jUuHyyig2rH4"
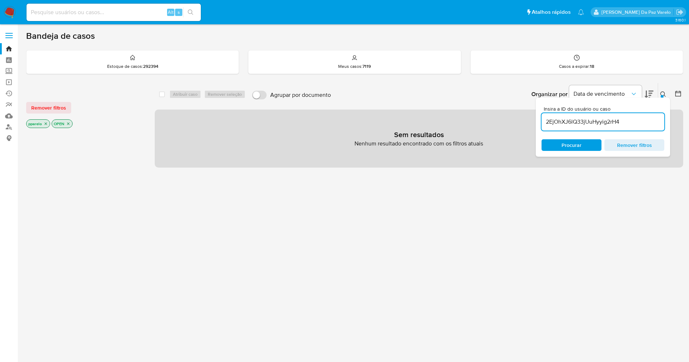
click at [48, 123] on icon "close-filter" at bounding box center [46, 124] width 4 height 4
click at [45, 123] on p "OPEN" at bounding box center [37, 124] width 20 height 8
click at [43, 123] on icon "close-filter" at bounding box center [43, 124] width 3 height 3
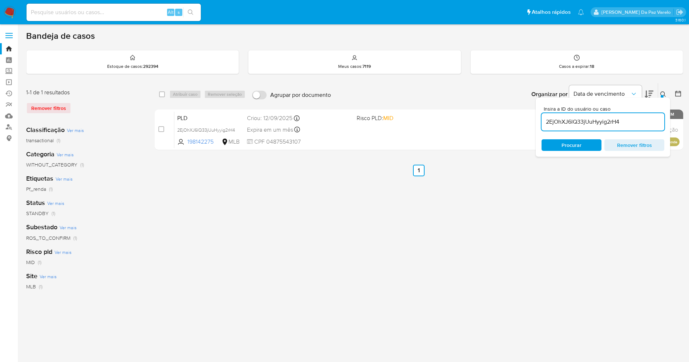
drag, startPoint x: 161, startPoint y: 94, endPoint x: 172, endPoint y: 95, distance: 11.0
click at [161, 94] on input "checkbox" at bounding box center [162, 94] width 6 height 6
checkbox input "true"
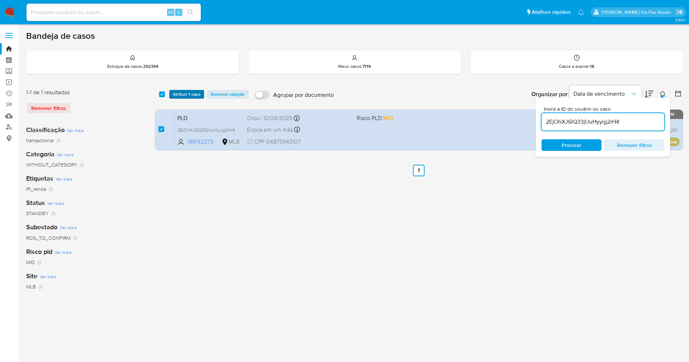
click at [174, 95] on span "Atribuir 1 caso" at bounding box center [187, 94] width 28 height 7
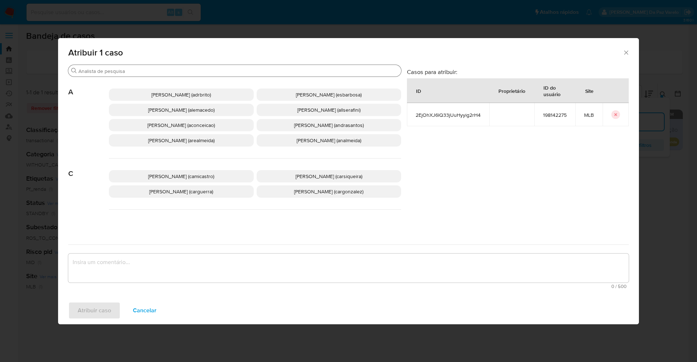
click at [203, 69] on input "Buscar" at bounding box center [238, 71] width 320 height 7
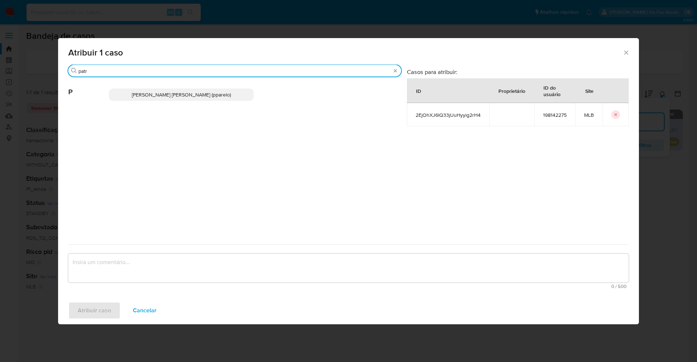
click at [190, 97] on span "[PERSON_NAME] [PERSON_NAME] (pparelo)" at bounding box center [181, 94] width 99 height 7
click at [206, 91] on span "[PERSON_NAME] [PERSON_NAME] (pparelo)" at bounding box center [181, 94] width 99 height 7
click at [160, 90] on p "[PERSON_NAME] [PERSON_NAME] (pparelo)" at bounding box center [181, 95] width 145 height 12
click at [156, 94] on span "[PERSON_NAME] [PERSON_NAME] (pparelo)" at bounding box center [181, 94] width 99 height 7
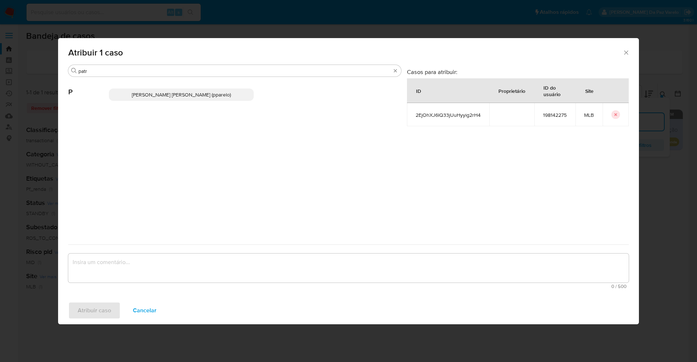
click at [179, 95] on span "[PERSON_NAME] [PERSON_NAME] (pparelo)" at bounding box center [181, 94] width 99 height 7
click at [226, 89] on p "[PERSON_NAME] [PERSON_NAME] (pparelo)" at bounding box center [181, 95] width 145 height 12
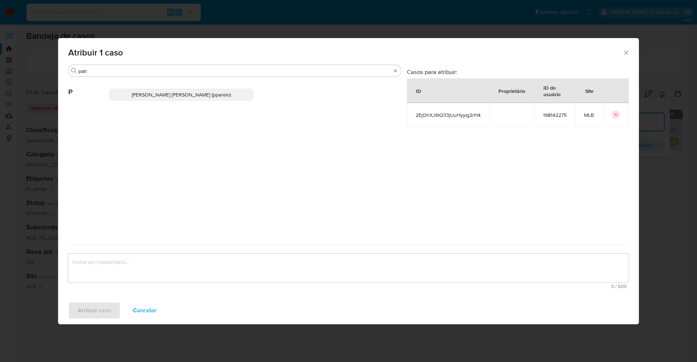
click at [227, 80] on div "[PERSON_NAME] [PERSON_NAME] (pparelo)" at bounding box center [255, 95] width 292 height 36
click at [227, 74] on input "patr" at bounding box center [234, 71] width 313 height 7
type input "patri"
click at [205, 91] on span "[PERSON_NAME] [PERSON_NAME] (pparelo)" at bounding box center [181, 94] width 99 height 7
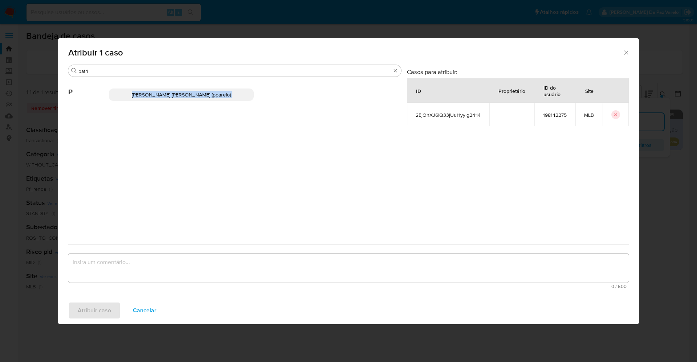
click at [205, 91] on span "[PERSON_NAME] [PERSON_NAME] (pparelo)" at bounding box center [181, 94] width 99 height 7
click at [204, 93] on span "[PERSON_NAME] [PERSON_NAME] (pparelo)" at bounding box center [181, 94] width 99 height 7
click at [31, 113] on div "Atribuir 1 caso Buscar patri P [PERSON_NAME] Da [PERSON_NAME] (pparelo) Casos p…" at bounding box center [348, 181] width 697 height 362
click at [628, 54] on icon "Fechar a janela" at bounding box center [626, 52] width 7 height 7
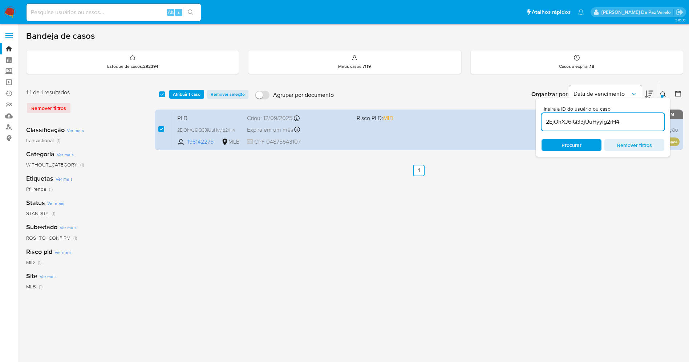
click at [637, 119] on input "2EjOhXJ6lQ33jUuHyyig2rH4" at bounding box center [602, 121] width 123 height 9
click at [590, 147] on span "Procurar" at bounding box center [571, 145] width 50 height 10
click at [182, 95] on span "Atribuir 1 caso" at bounding box center [187, 94] width 28 height 7
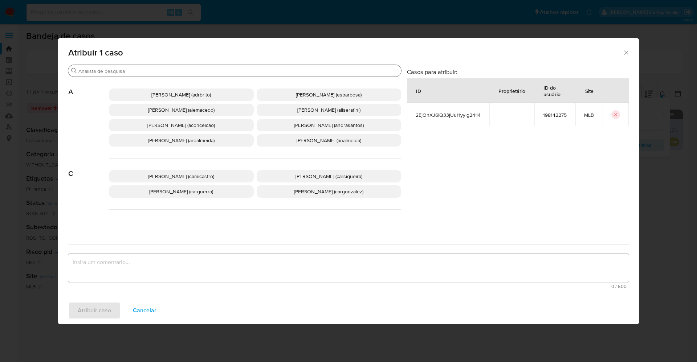
click at [201, 73] on input "Buscar" at bounding box center [238, 71] width 320 height 7
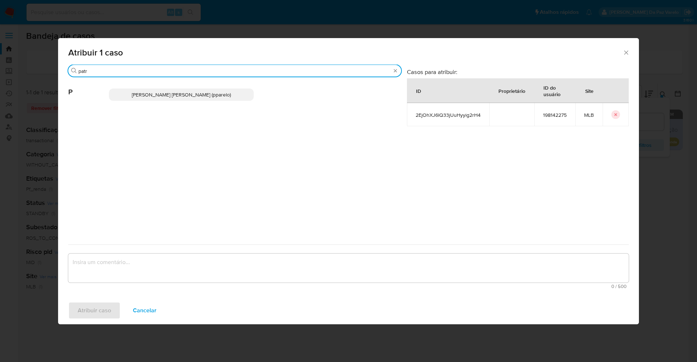
type input "patr"
click at [219, 89] on p "[PERSON_NAME] [PERSON_NAME] (pparelo)" at bounding box center [181, 95] width 145 height 12
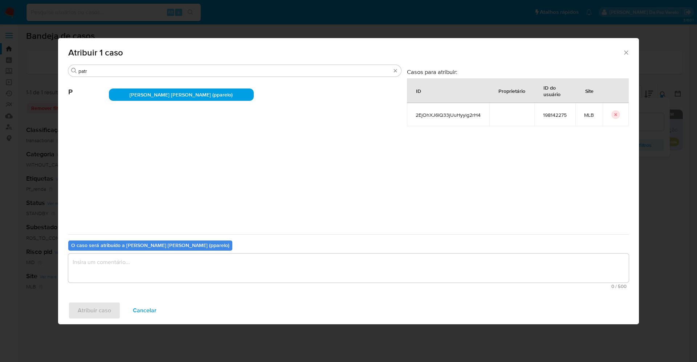
click at [148, 276] on textarea "assign-modal" at bounding box center [348, 268] width 561 height 29
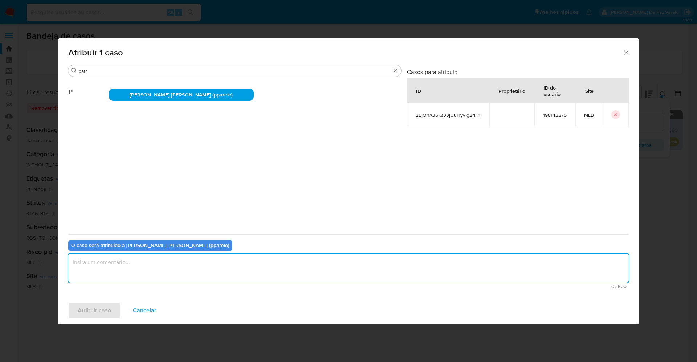
click at [150, 270] on textarea "assign-modal" at bounding box center [348, 268] width 561 height 29
type textarea "."
click at [85, 311] on span "Atribuir caso" at bounding box center [94, 311] width 33 height 16
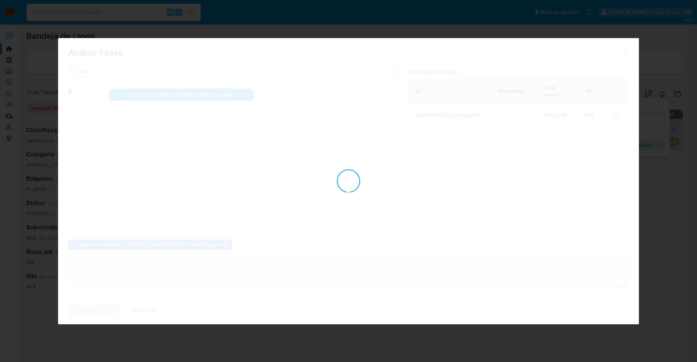
checkbox input "false"
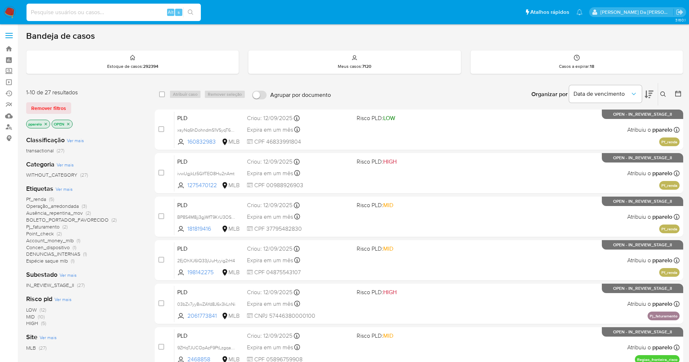
click at [142, 11] on input at bounding box center [114, 12] width 174 height 9
paste input "gGXqnfjBbOQHuAlndPCC7OXK"
type input "gGXqnfjBbOQHuAlndPCC7OXK"
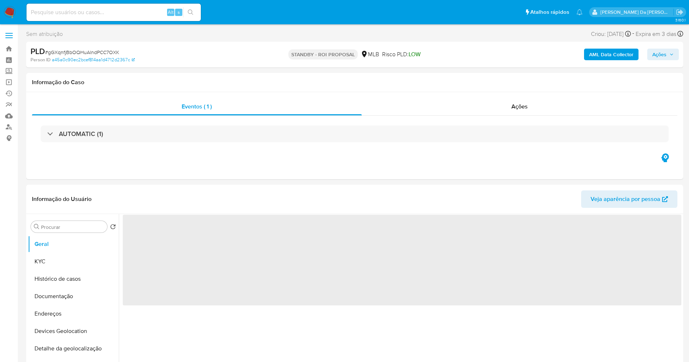
select select "10"
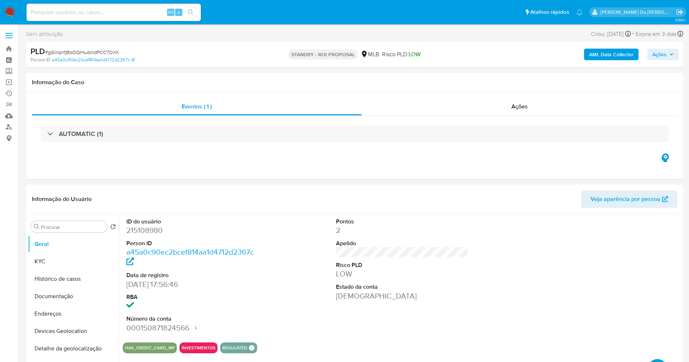
click at [135, 15] on input at bounding box center [114, 12] width 174 height 9
paste input "iPrV5f629ZHKI9eciEs27Tdq"
type input "iPrV5f629ZHKI9eciEs27Tdq"
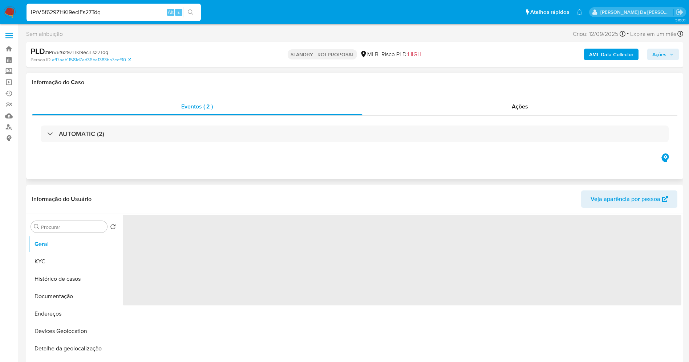
select select "10"
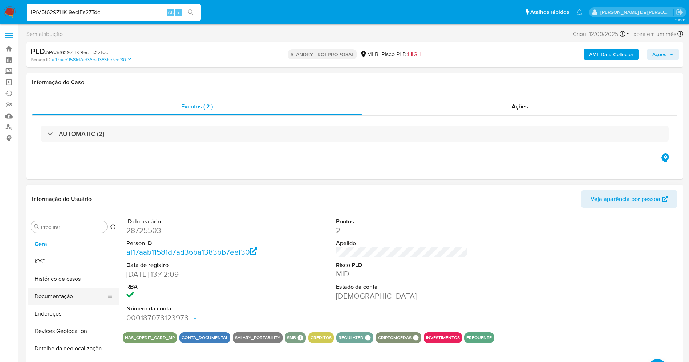
click at [52, 300] on button "Documentação" at bounding box center [70, 296] width 85 height 17
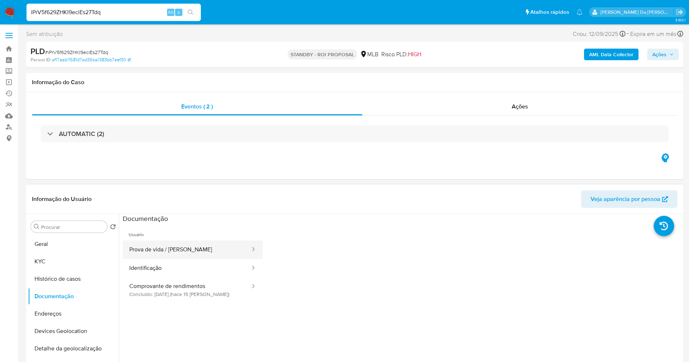
click at [197, 252] on button "Prova de vida / [PERSON_NAME]" at bounding box center [187, 250] width 128 height 19
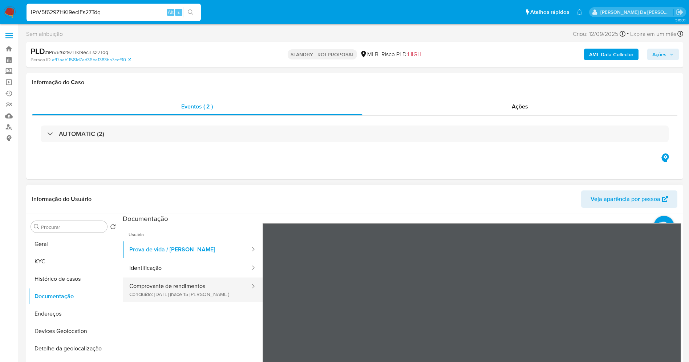
click at [183, 289] on button "Comprovante de rendimentos Concluído: [DATE] (hace 15 [PERSON_NAME])" at bounding box center [187, 290] width 128 height 25
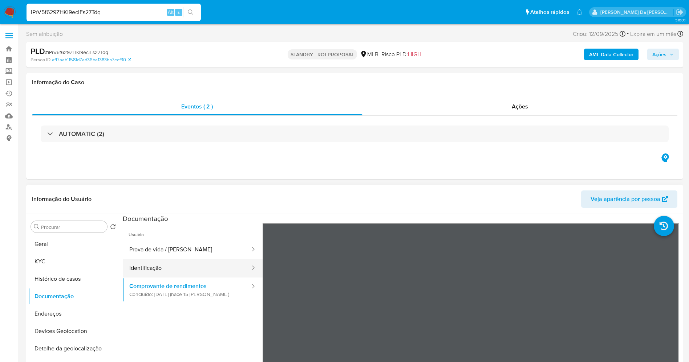
click at [158, 270] on button "Identificação" at bounding box center [187, 268] width 128 height 19
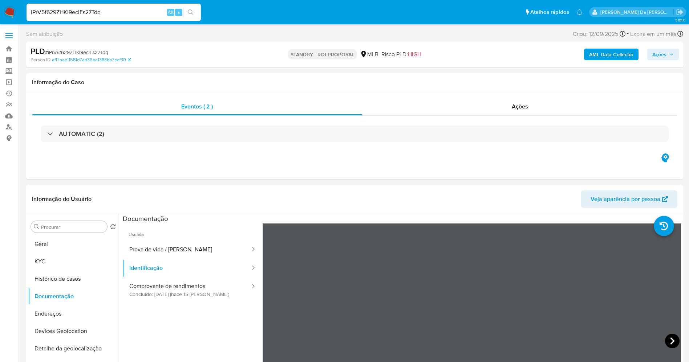
click at [666, 335] on icon at bounding box center [672, 341] width 15 height 15
click at [224, 301] on button "Comprovante de rendimentos Concluído: [DATE] (hace 15 [PERSON_NAME])" at bounding box center [187, 290] width 128 height 25
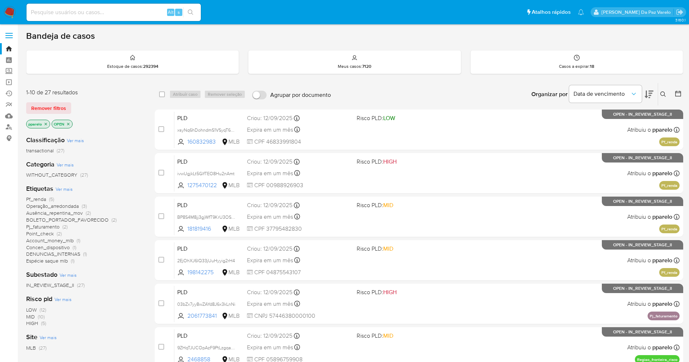
drag, startPoint x: 662, startPoint y: 95, endPoint x: 662, endPoint y: 99, distance: 4.4
click at [662, 95] on icon at bounding box center [663, 94] width 6 height 6
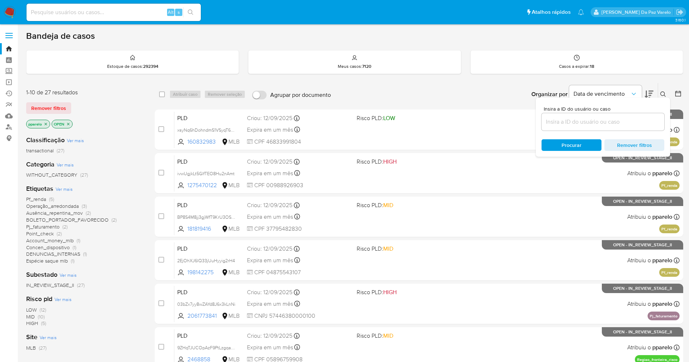
click at [624, 116] on div at bounding box center [602, 121] width 123 height 17
click at [623, 116] on div at bounding box center [602, 121] width 123 height 17
click at [623, 117] on input at bounding box center [602, 121] width 123 height 9
click at [619, 122] on input at bounding box center [602, 121] width 123 height 9
paste input "gGXqnfjBbOQHuAlndPCC7OXK"
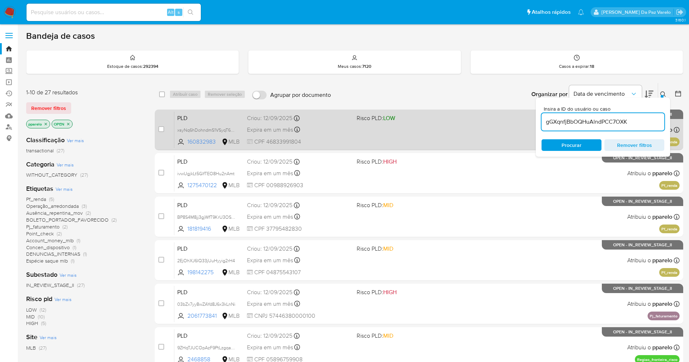
type input "gGXqnfjBbOQHuAlndPCC7OXK"
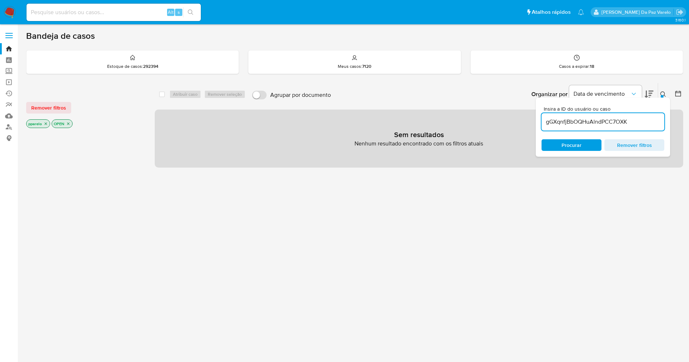
click at [45, 122] on icon "close-filter" at bounding box center [46, 124] width 4 height 4
click at [41, 123] on p "OPEN" at bounding box center [37, 124] width 20 height 8
click at [44, 123] on icon "close-filter" at bounding box center [43, 124] width 4 height 4
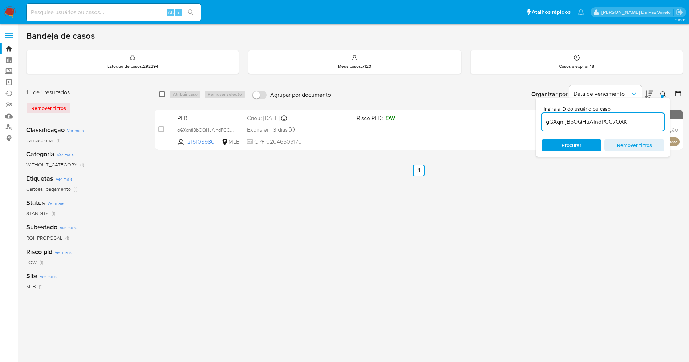
click at [164, 94] on input "checkbox" at bounding box center [162, 94] width 6 height 6
checkbox input "true"
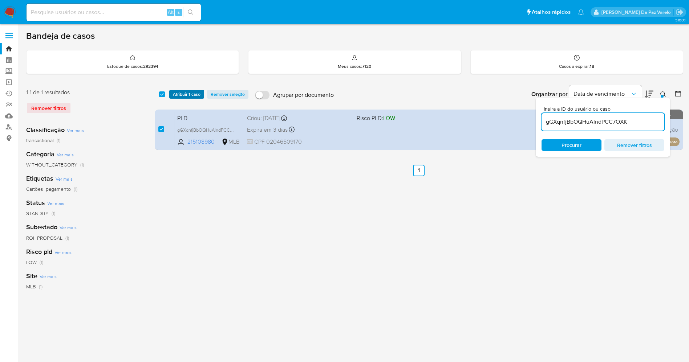
click at [180, 94] on span "Atribuir 1 caso" at bounding box center [187, 94] width 28 height 7
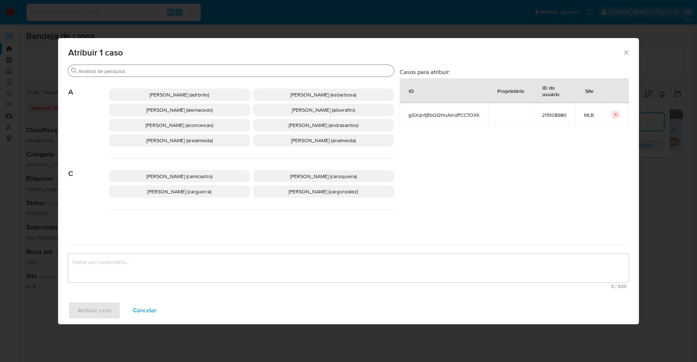
click at [221, 72] on input "Buscar" at bounding box center [234, 71] width 313 height 7
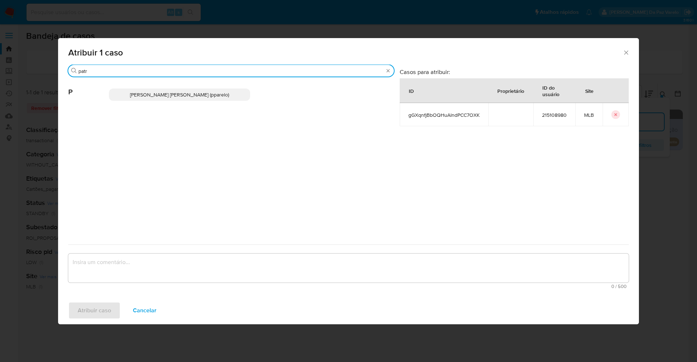
type input "patr"
click at [213, 91] on span "[PERSON_NAME] [PERSON_NAME] (pparelo)" at bounding box center [179, 94] width 99 height 7
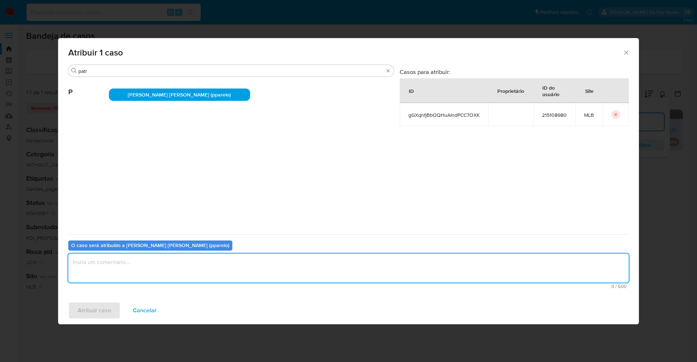
click at [221, 260] on textarea "assign-modal" at bounding box center [348, 268] width 561 height 29
type textarea "."
click at [97, 319] on span "Atribuir caso" at bounding box center [94, 311] width 33 height 16
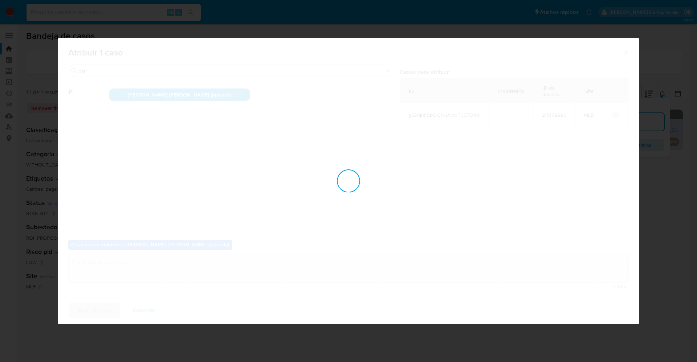
checkbox input "false"
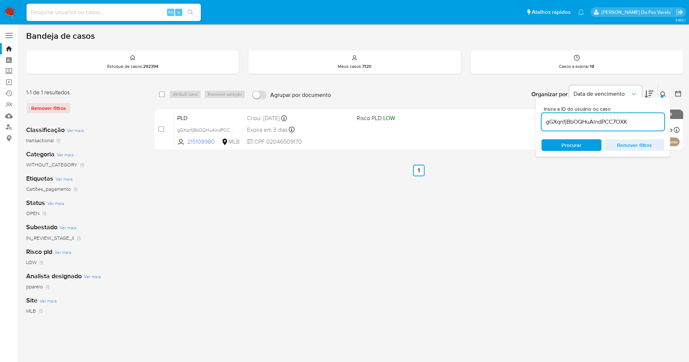
click at [663, 97] on div at bounding box center [661, 96] width 3 height 3
